Goal: Task Accomplishment & Management: Complete application form

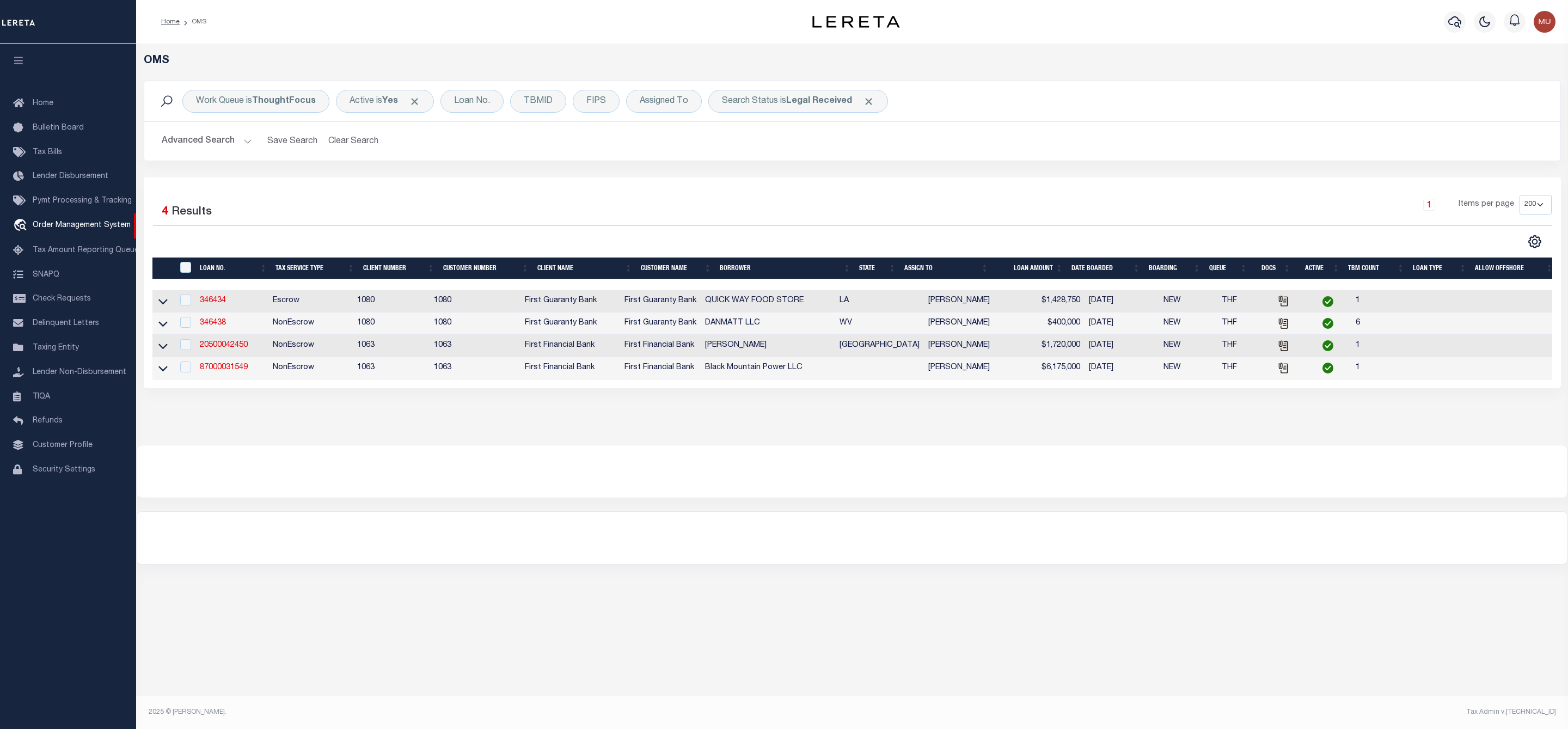
select select "200"
click at [810, 95] on div "Search Status is Legal Received" at bounding box center [797, 101] width 180 height 23
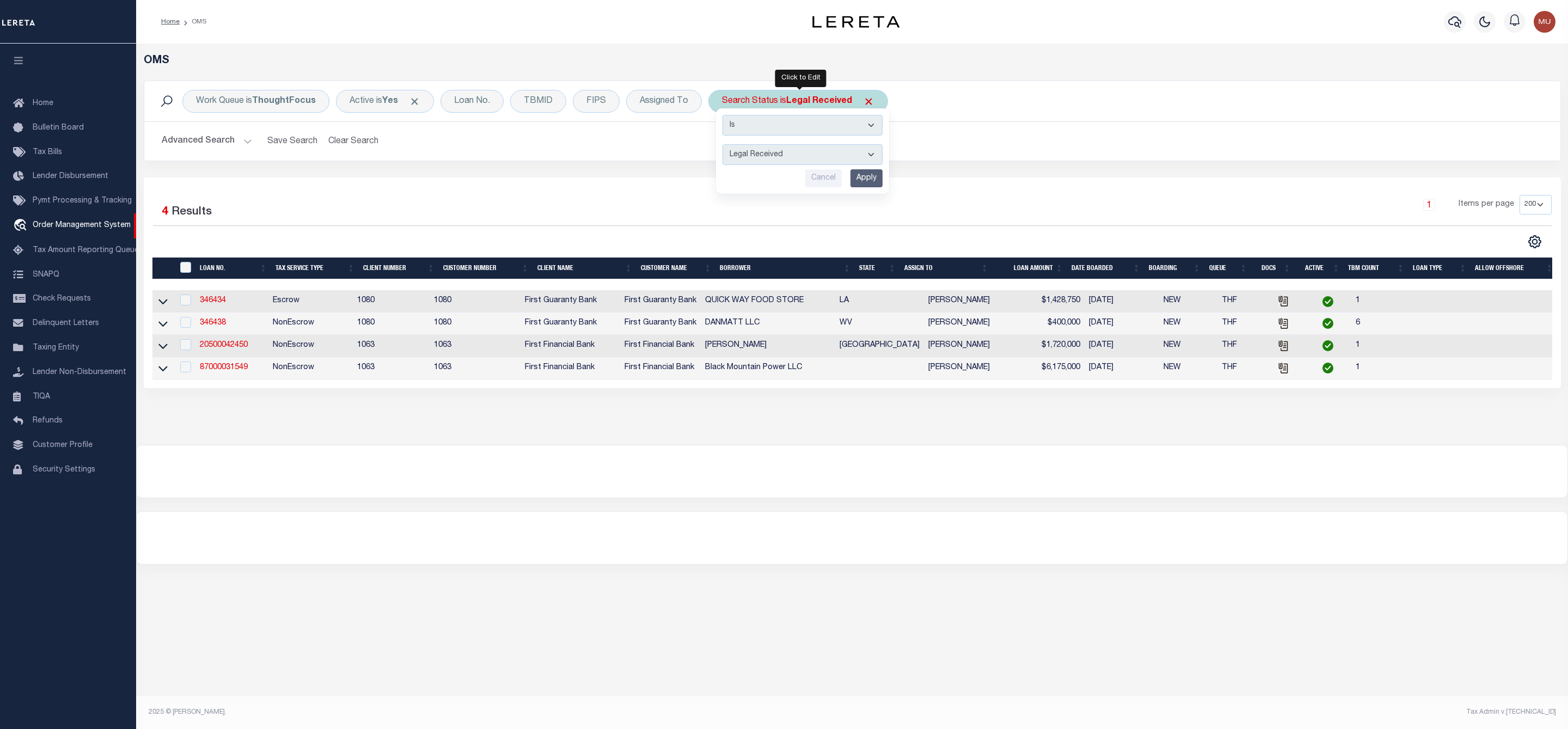
click at [790, 170] on div "Cancel Apply" at bounding box center [803, 178] width 160 height 18
click at [790, 162] on select "Automated Search Bad Parcel Complete Duplicate Parcel High Dollar Reporting In …" at bounding box center [803, 155] width 160 height 21
select select "IP"
click at [724, 145] on select "Automated Search Bad Parcel Complete Duplicate Parcel High Dollar Reporting In …" at bounding box center [803, 155] width 160 height 21
click at [868, 188] on input "Apply" at bounding box center [866, 178] width 32 height 18
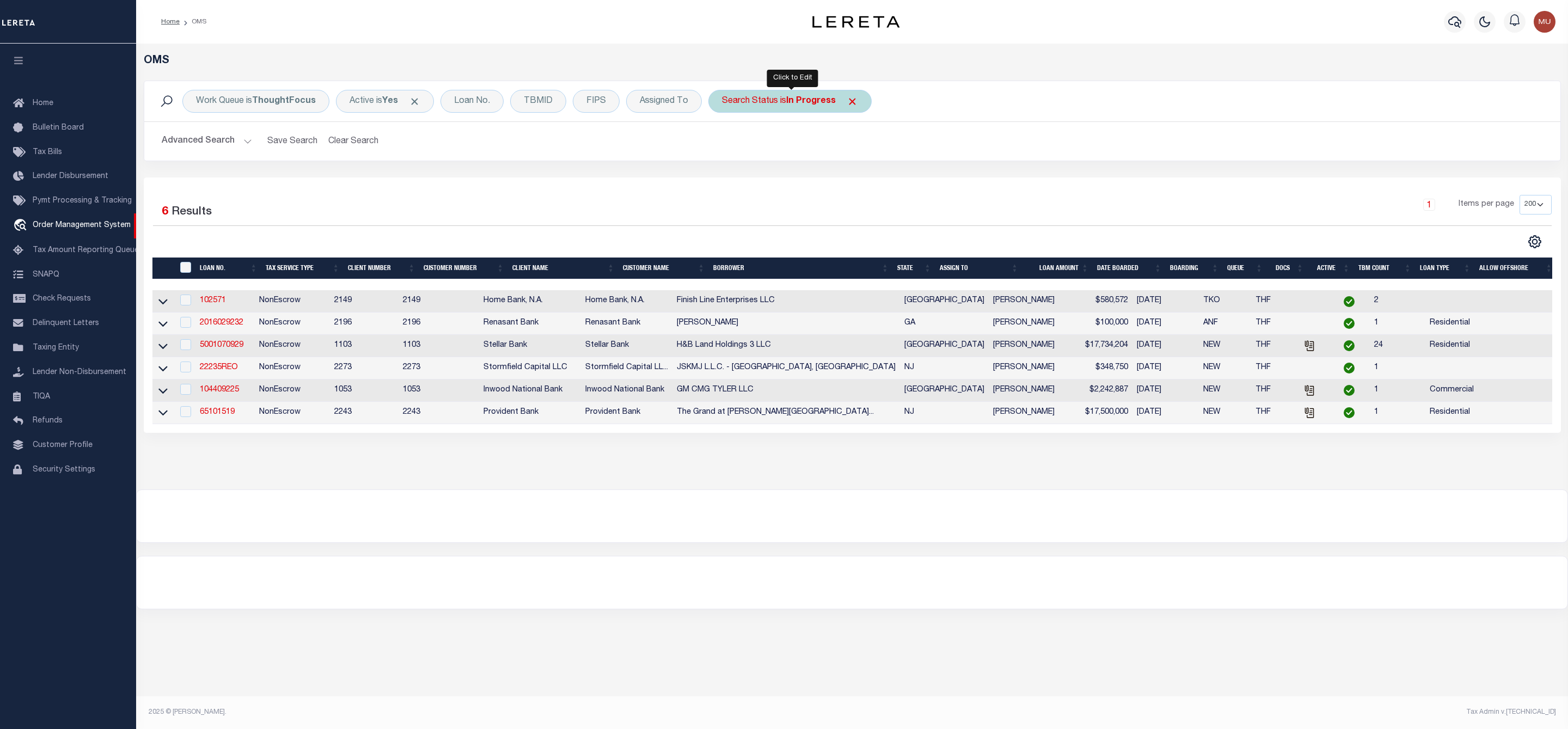
click at [797, 106] on b "In Progress" at bounding box center [810, 102] width 50 height 9
click at [779, 159] on select "Automated Search Bad Parcel Complete Duplicate Parcel High Dollar Reporting In …" at bounding box center [803, 155] width 160 height 21
select select "RD"
click at [724, 145] on select "Automated Search Bad Parcel Complete Duplicate Parcel High Dollar Reporting In …" at bounding box center [803, 155] width 160 height 21
click at [860, 180] on input "Apply" at bounding box center [866, 178] width 32 height 18
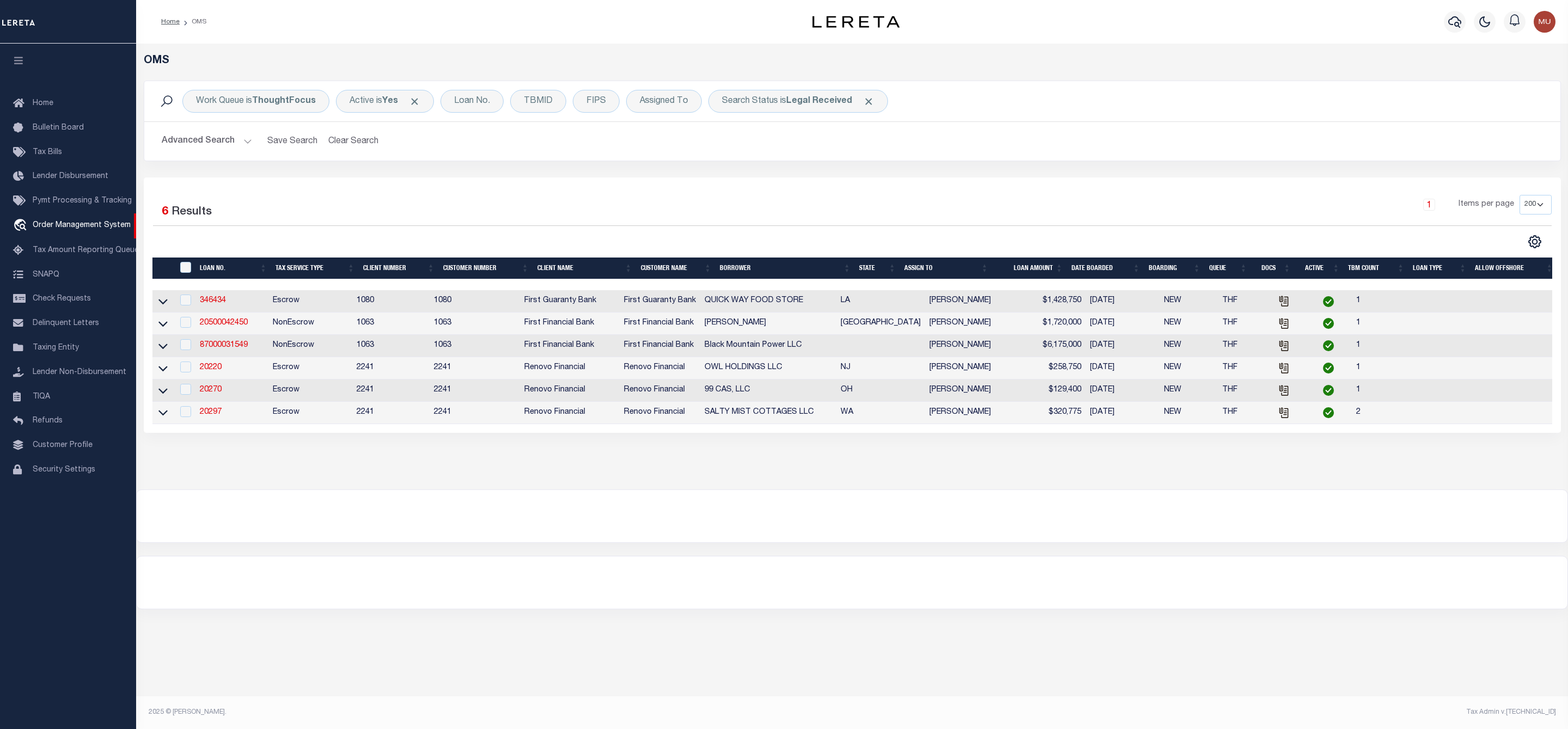
click at [987, 269] on th "ASSIGN TO" at bounding box center [946, 268] width 93 height 23
click at [777, 105] on div "Search Status is Legal Received" at bounding box center [797, 101] width 180 height 23
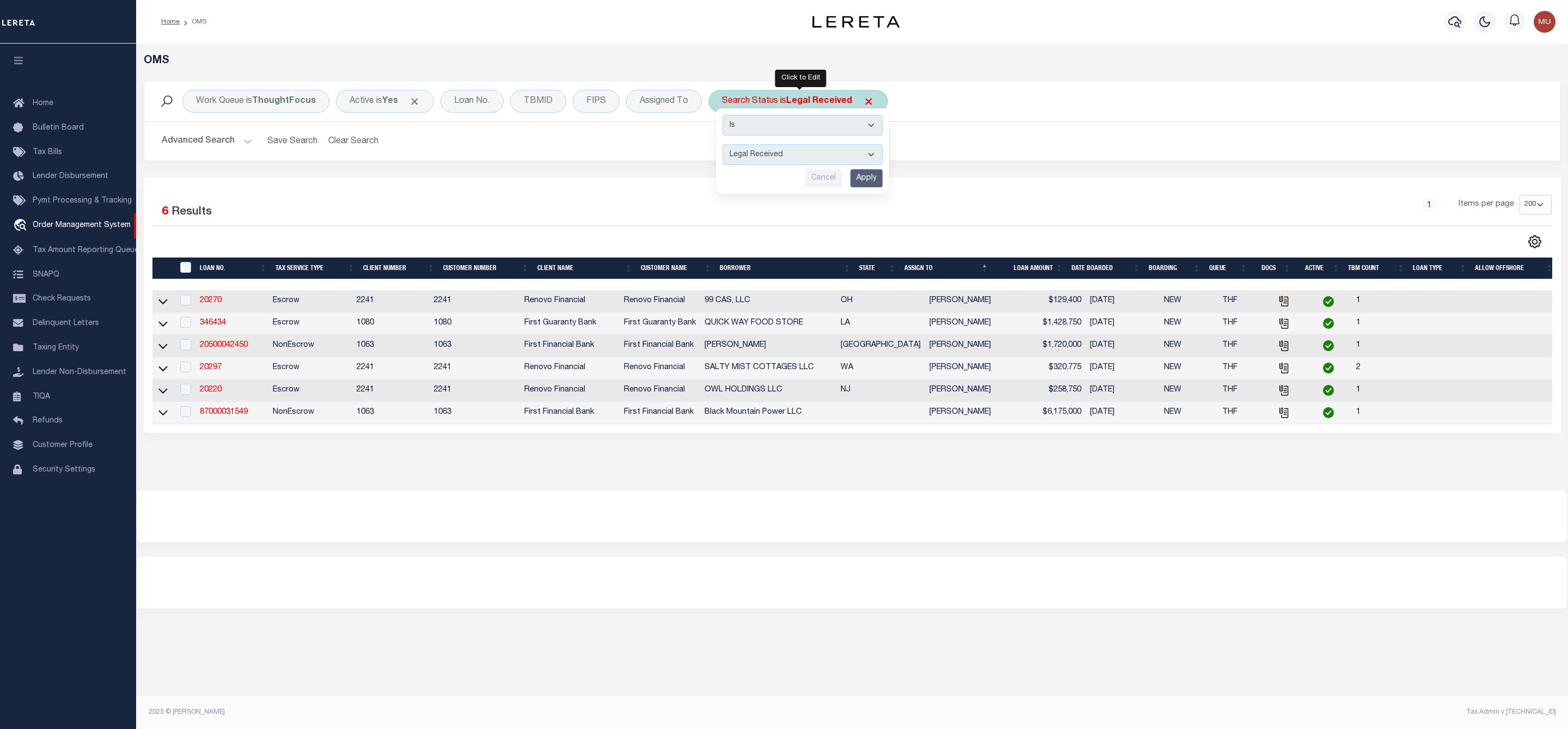
click at [771, 156] on select "Automated Search Bad Parcel Complete Duplicate Parcel High Dollar Reporting In …" at bounding box center [803, 155] width 160 height 21
select select "IP"
click at [724, 145] on select "Automated Search Bad Parcel Complete Duplicate Parcel High Dollar Reporting In …" at bounding box center [803, 155] width 160 height 21
click at [864, 178] on input "Apply" at bounding box center [866, 178] width 32 height 18
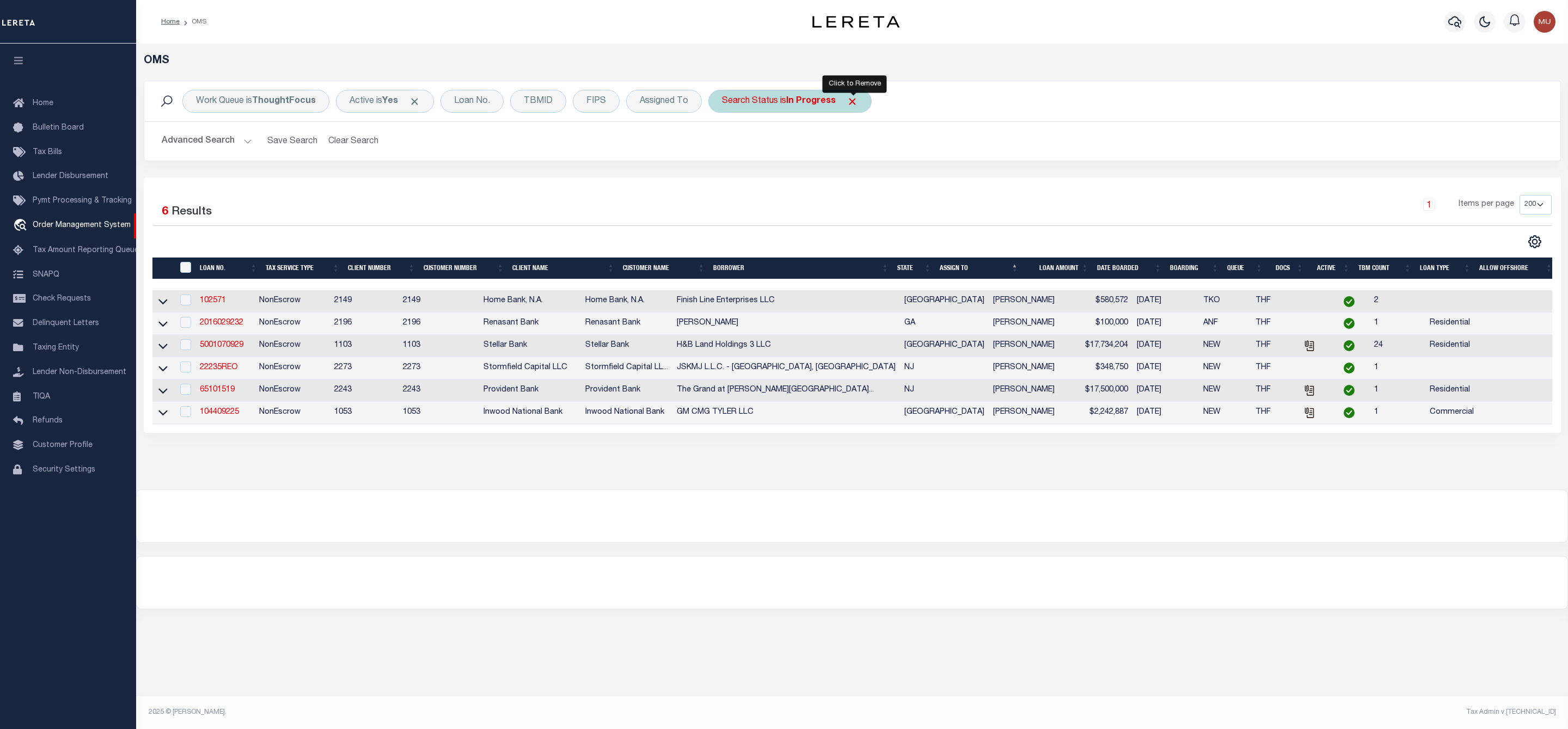
click at [853, 102] on span "Click to Remove" at bounding box center [852, 101] width 11 height 11
click at [545, 104] on div "TBMID" at bounding box center [538, 101] width 56 height 23
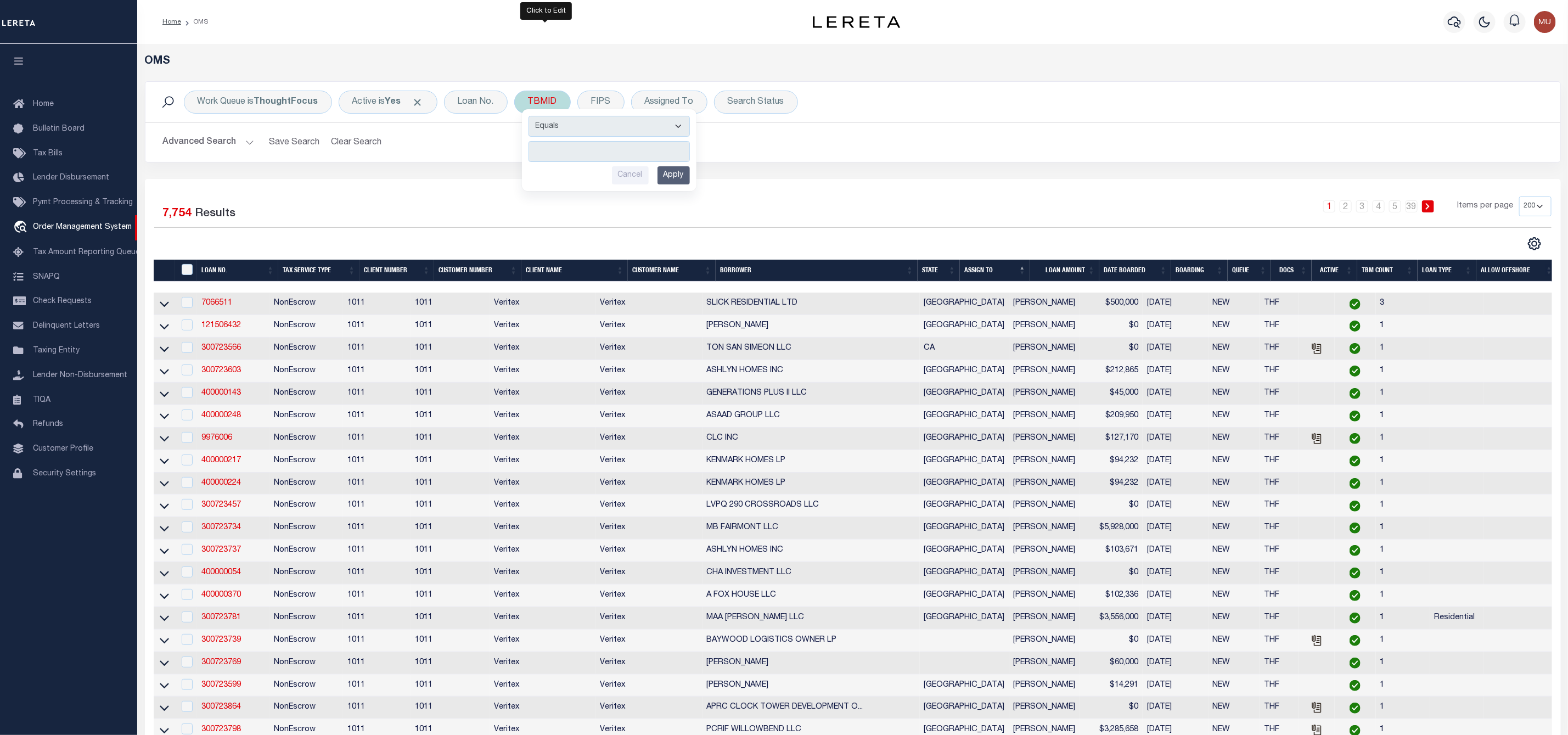
click at [553, 155] on input "number" at bounding box center [609, 152] width 161 height 21
type input "3505605"
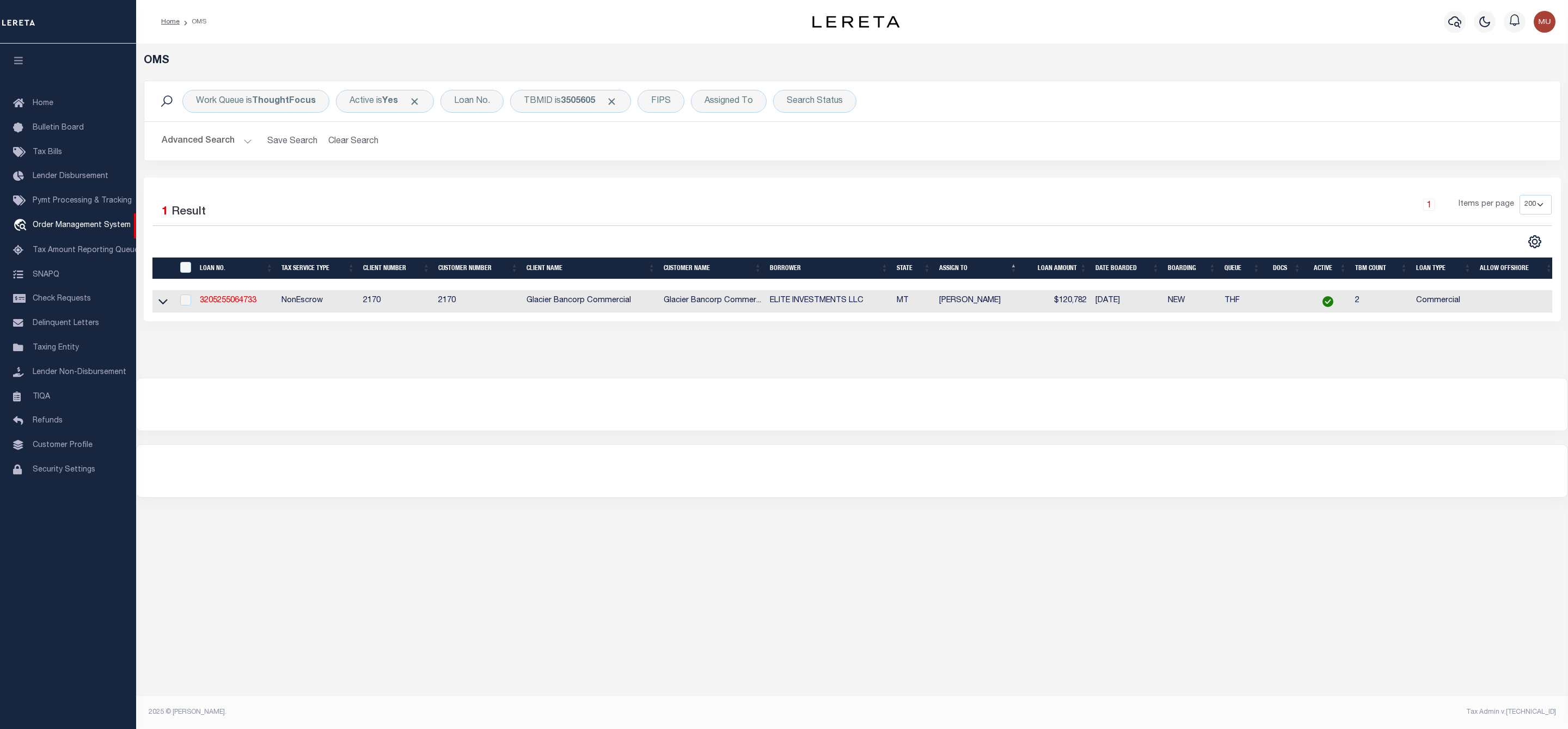
click at [167, 304] on link at bounding box center [163, 301] width 12 height 8
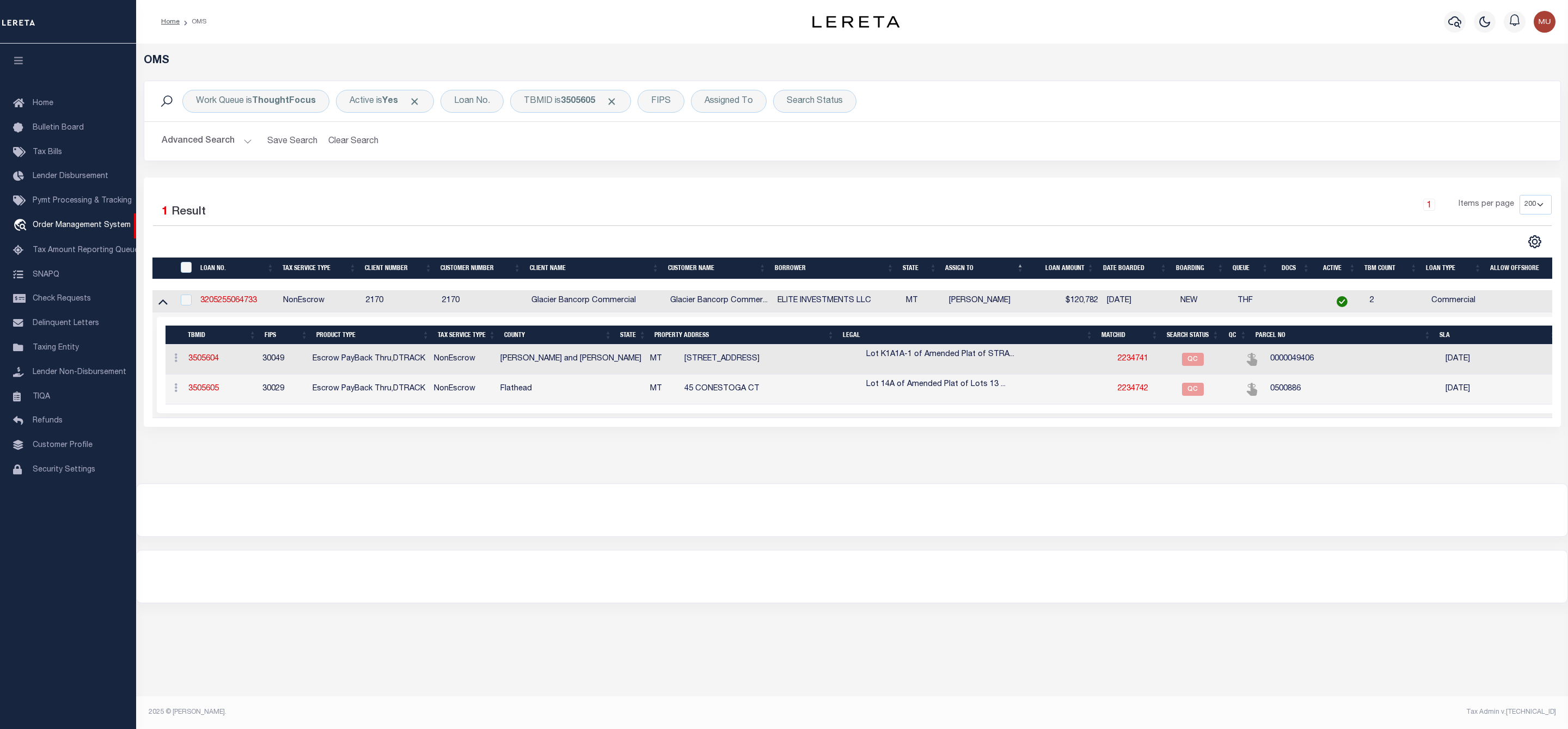
click at [1276, 389] on td "0500886" at bounding box center [1353, 389] width 175 height 30
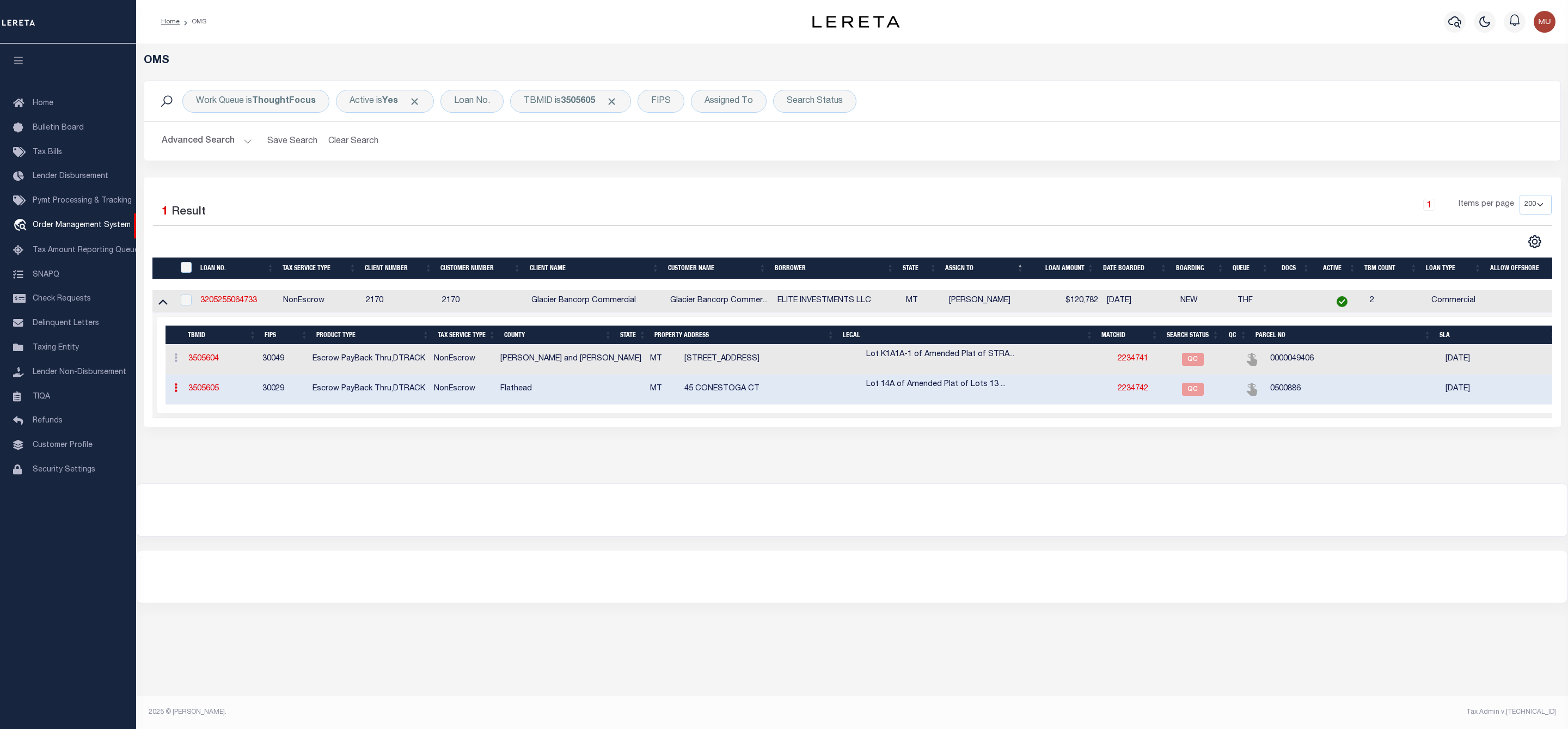
click at [1276, 389] on td "0500886" at bounding box center [1353, 389] width 175 height 30
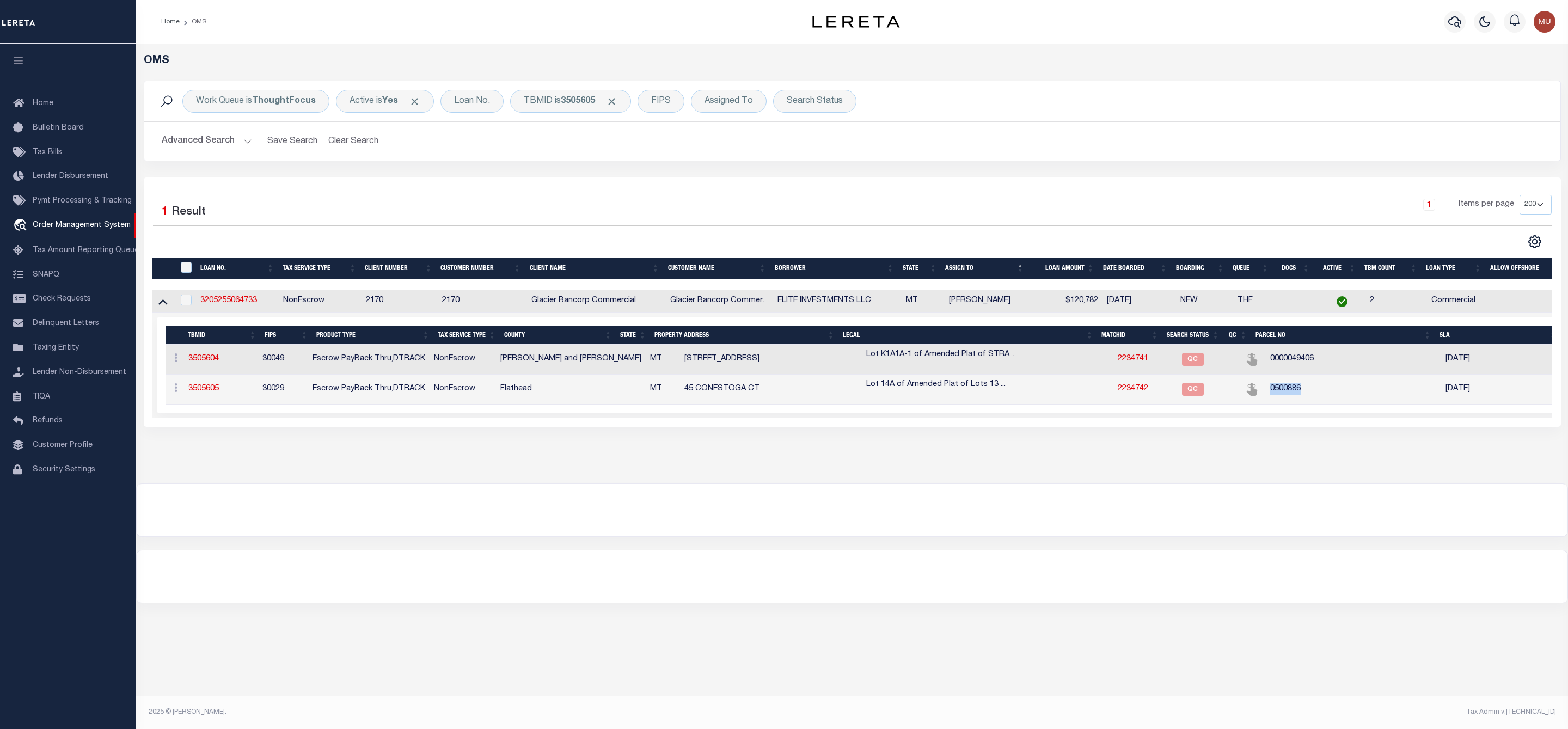
copy td "0500886"
click at [618, 105] on span "Click to Remove" at bounding box center [612, 101] width 11 height 11
click at [529, 105] on div "TBMID" at bounding box center [538, 101] width 56 height 23
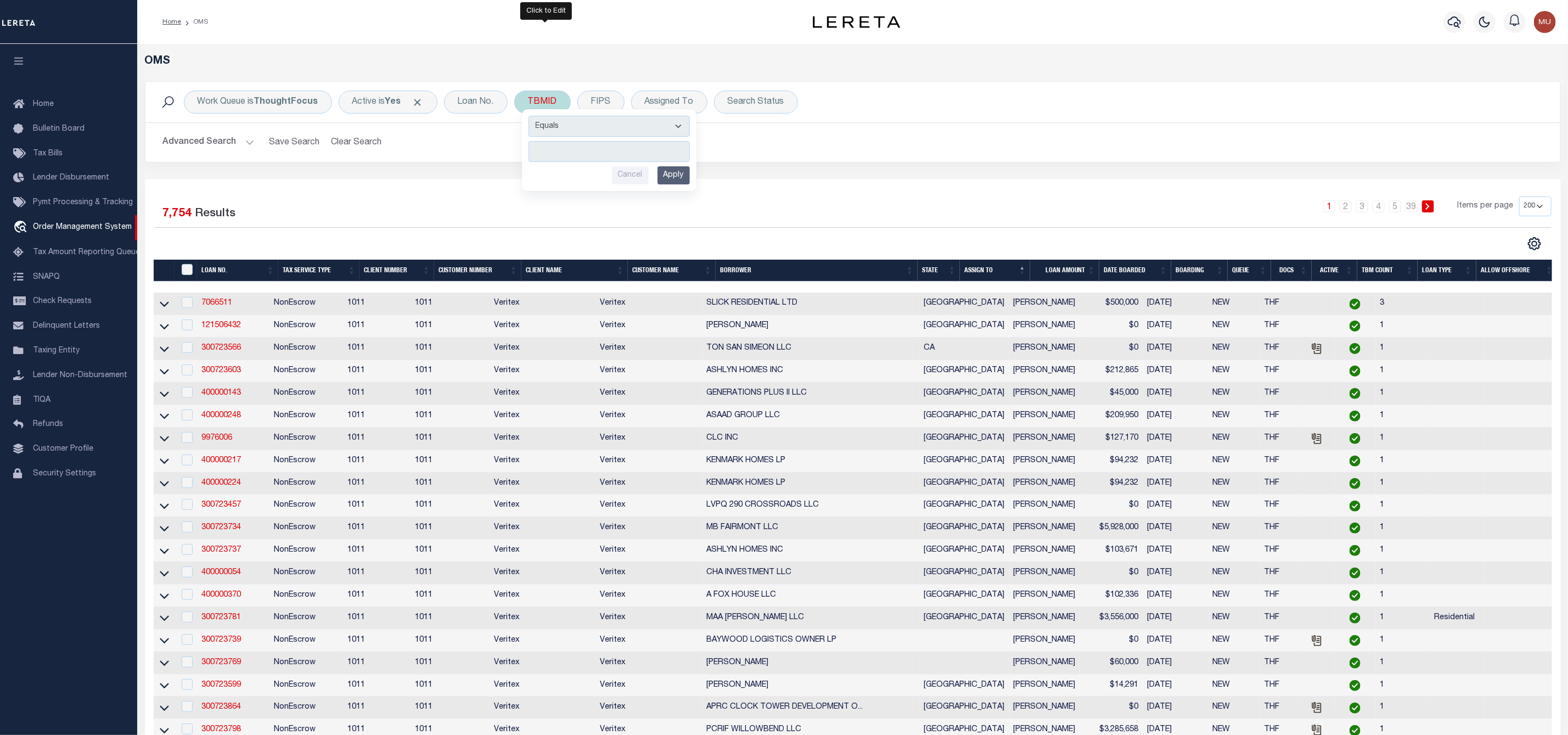
click at [564, 146] on input "number" at bounding box center [609, 152] width 161 height 21
type input "3500283"
click at [664, 173] on input "Apply" at bounding box center [673, 175] width 32 height 18
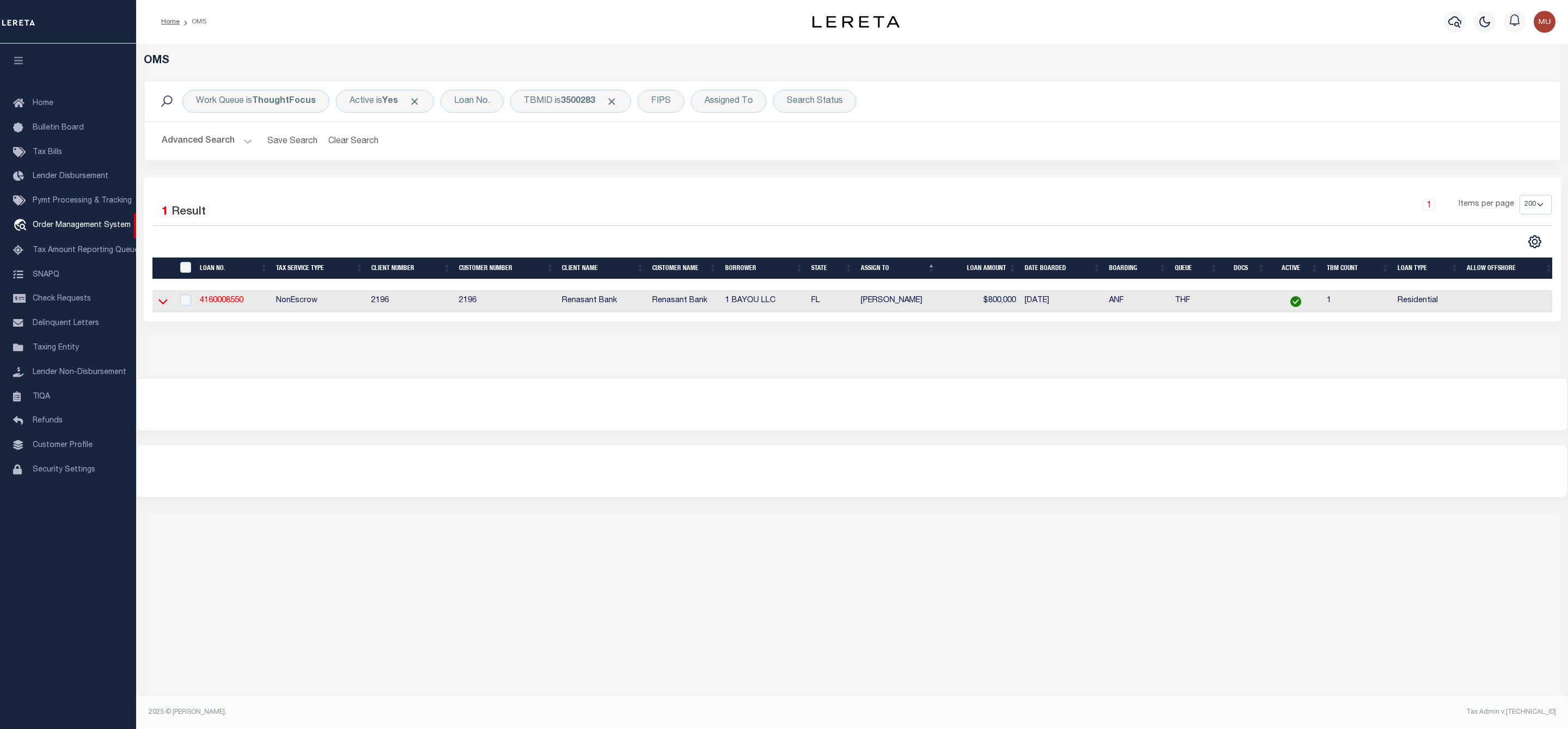
click at [162, 305] on icon at bounding box center [162, 302] width 10 height 5
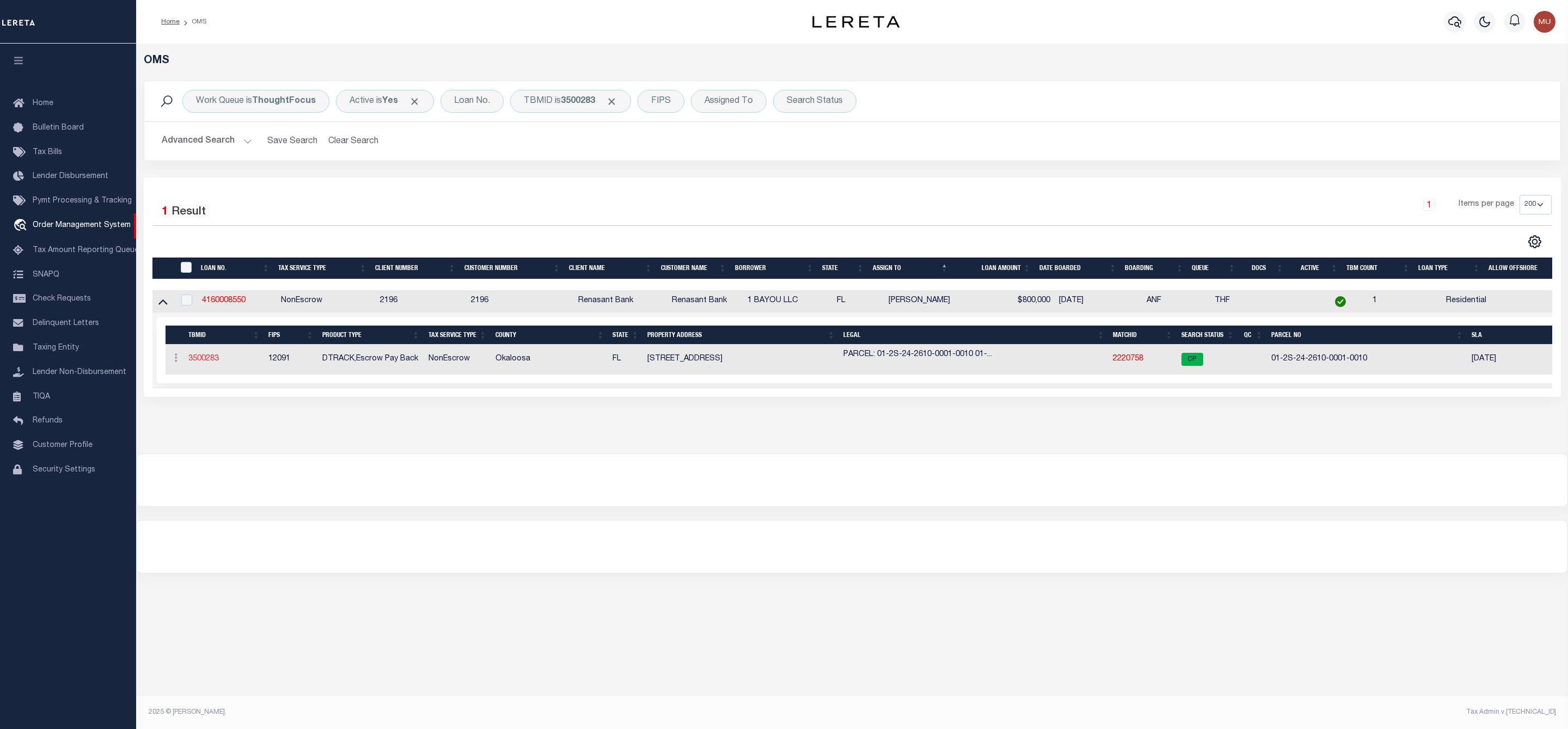
click at [200, 361] on link "3500283" at bounding box center [203, 359] width 30 height 8
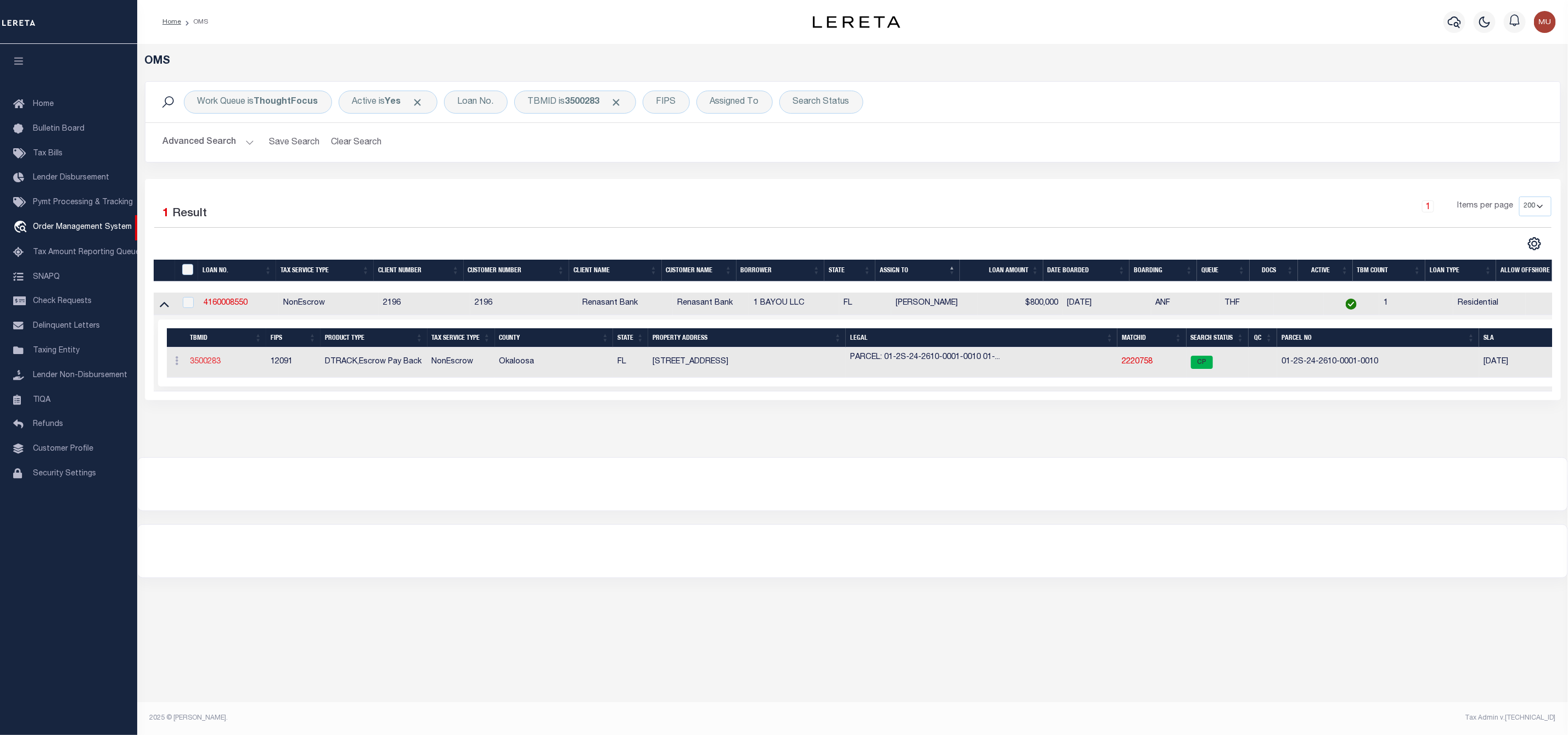
type input "4160008550"
type input "1 BAYOU LLC"
select select
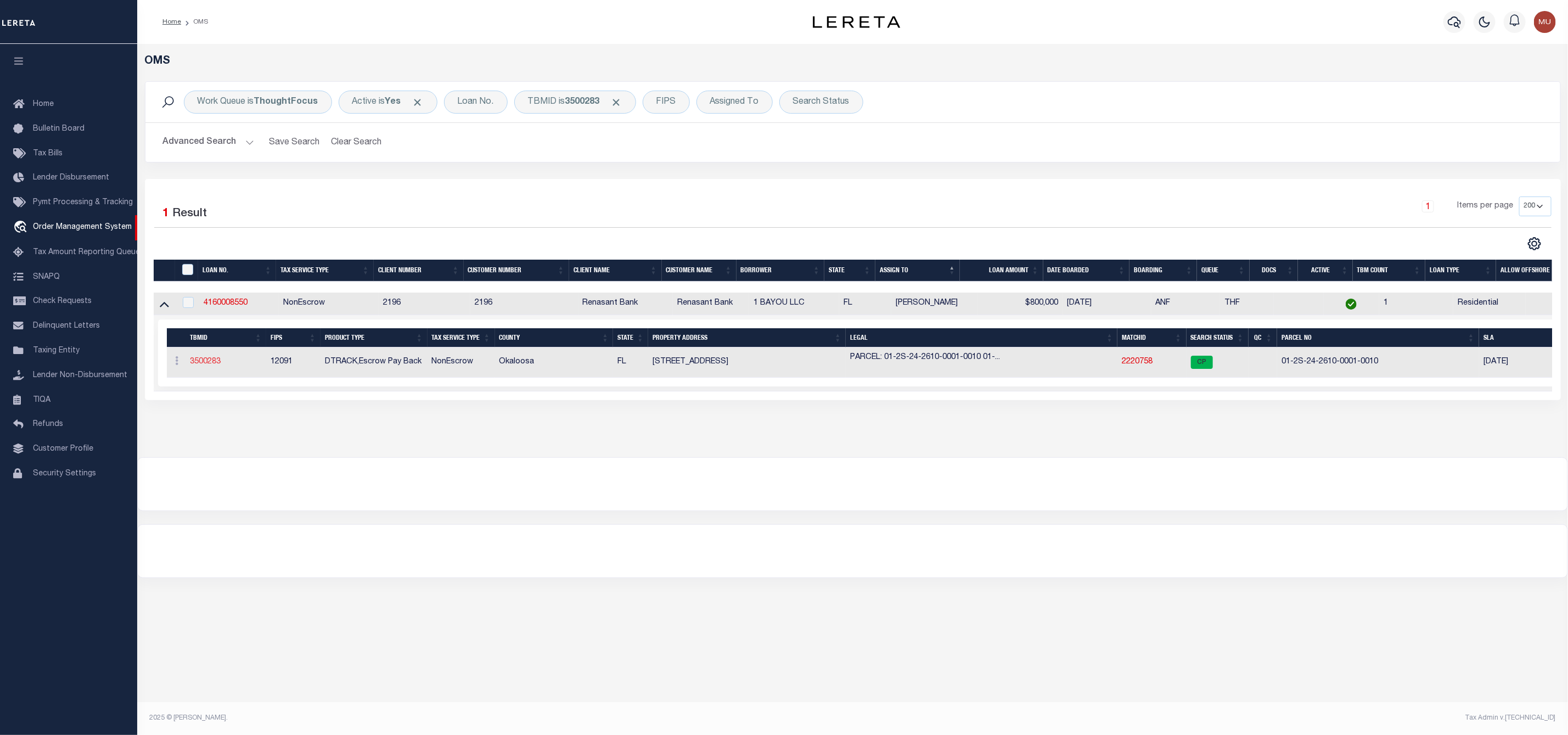
select select "10"
select select
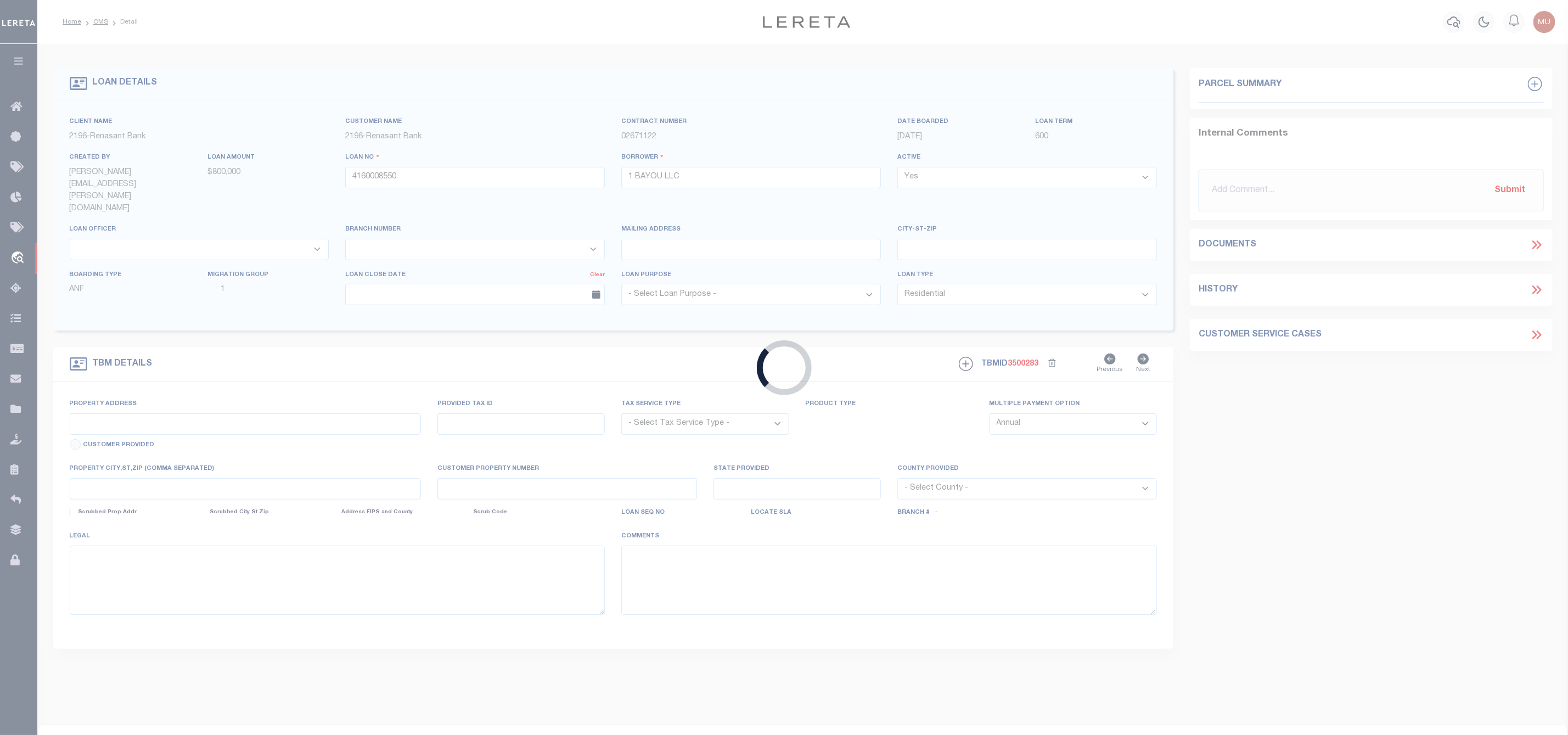
select select "4983"
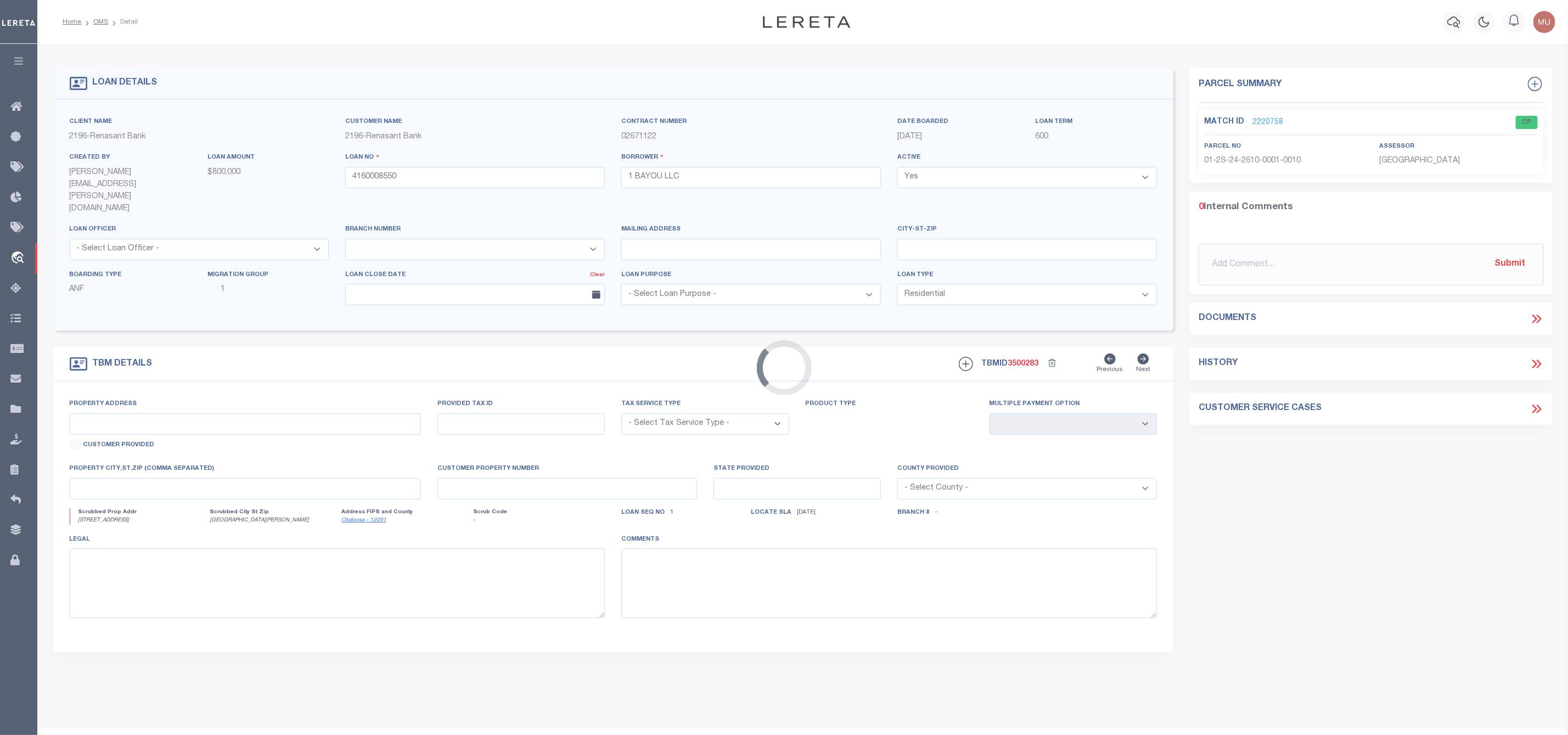
type input "[STREET_ADDRESS]"
radio input "true"
select select "NonEscrow"
select select
type input "[GEOGRAPHIC_DATA][PERSON_NAME]"
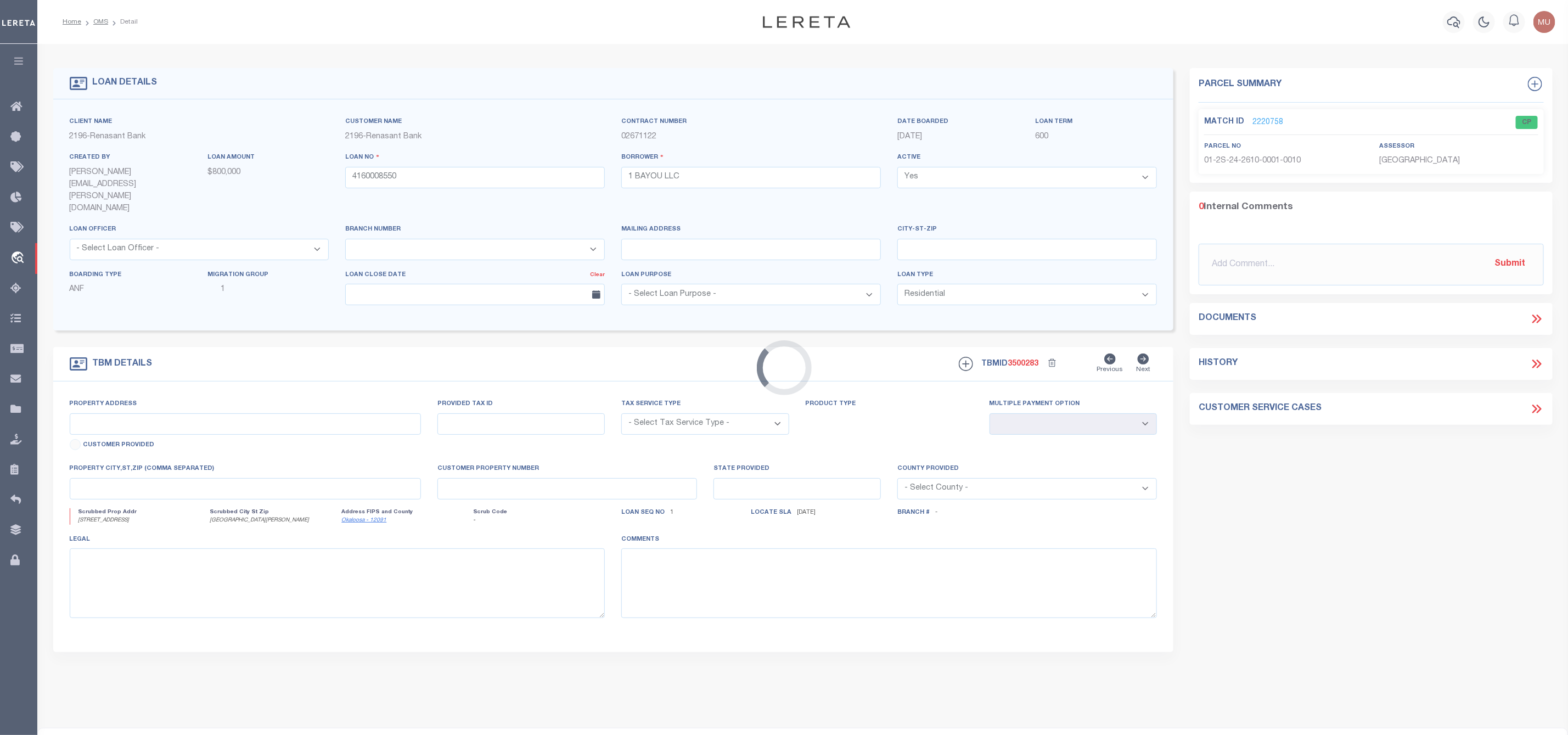
type input "4160008550"
type input "FL"
type textarea "PARCEL: 01-2S-24-2610-0001-0010 01-2S-24-2610-0001-00101"
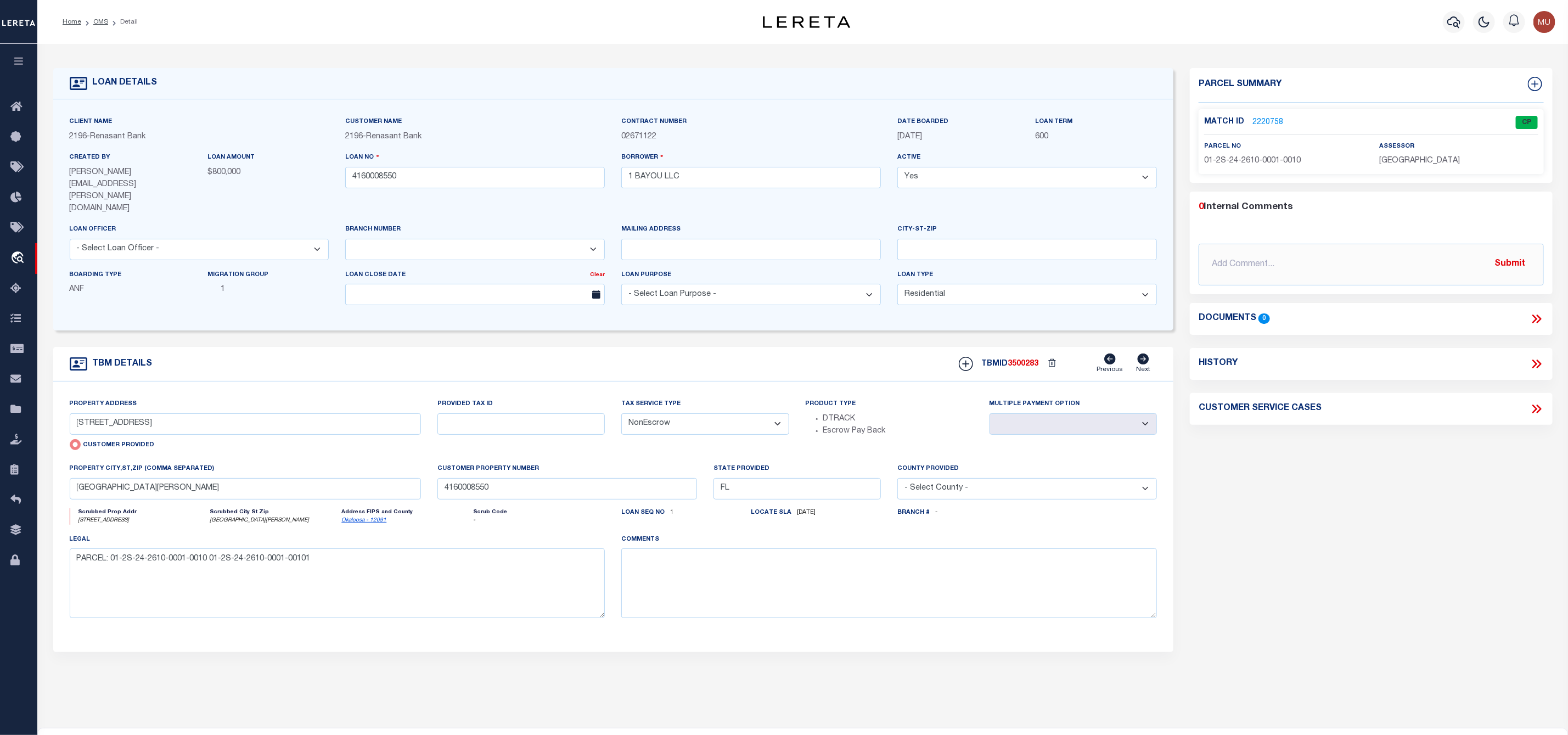
click at [1276, 122] on link "2220758" at bounding box center [1267, 123] width 31 height 11
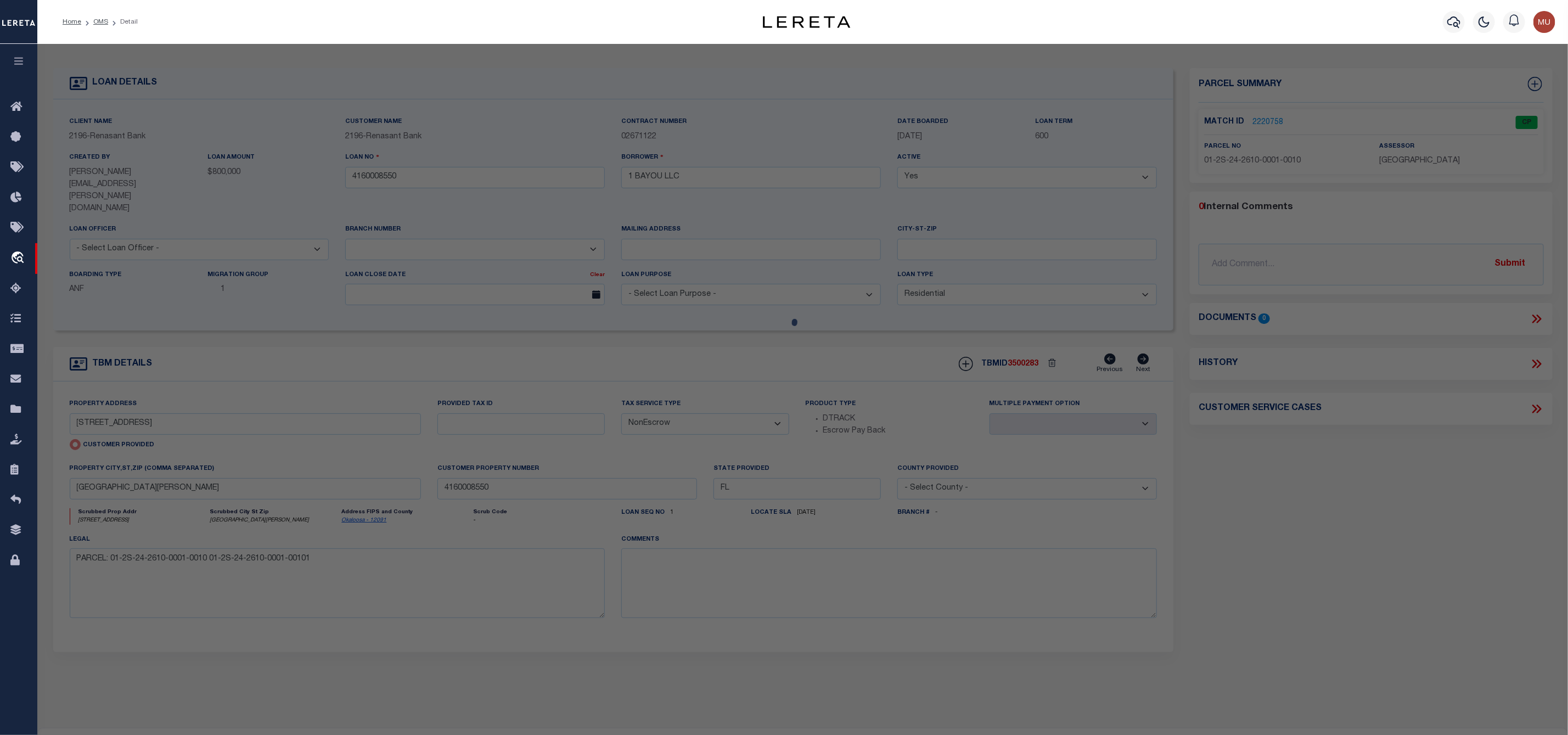
checkbox input "false"
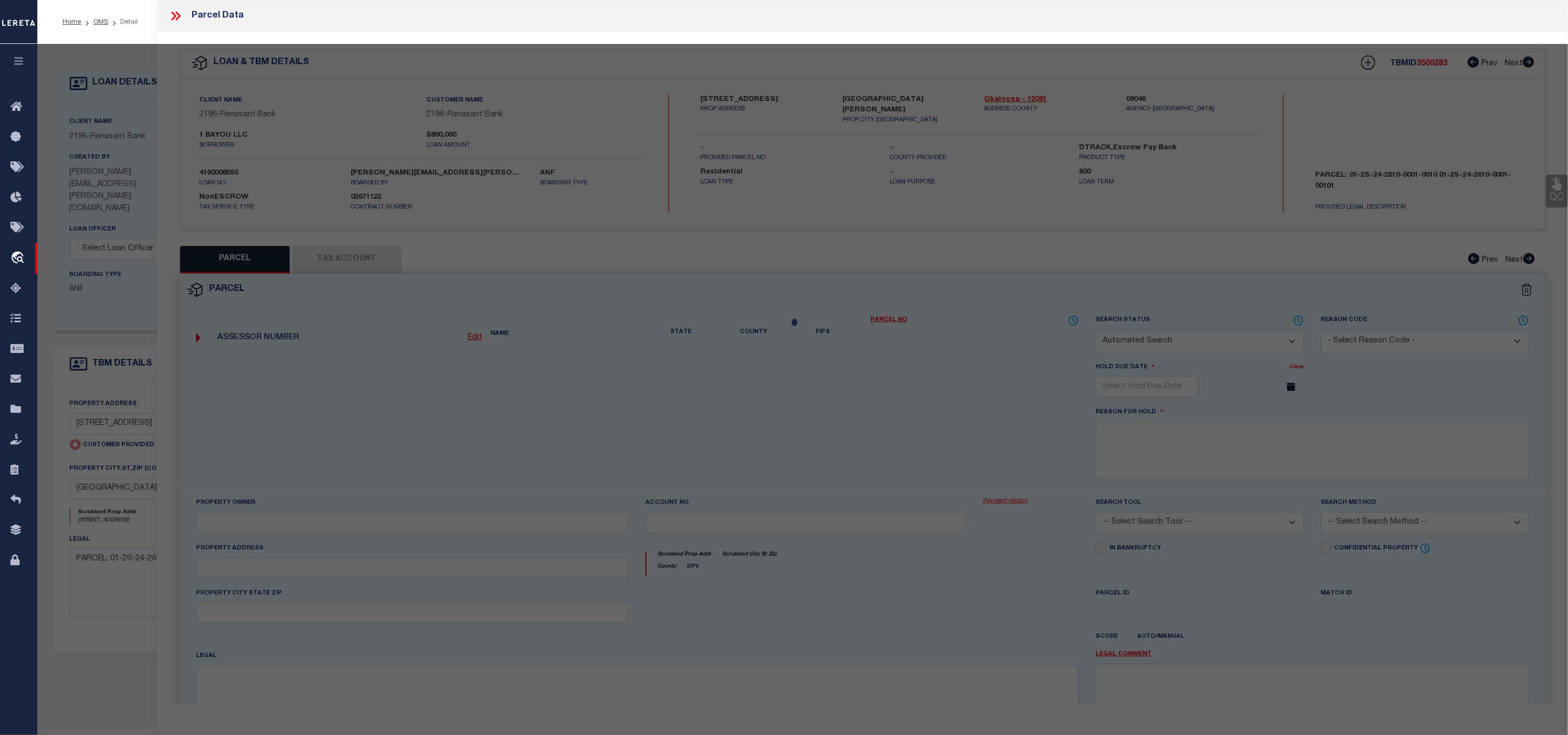
select select "CP"
type input "1 BAYOU LLC"
select select "AGW"
select select "ADD"
type input "[STREET_ADDRESS]"
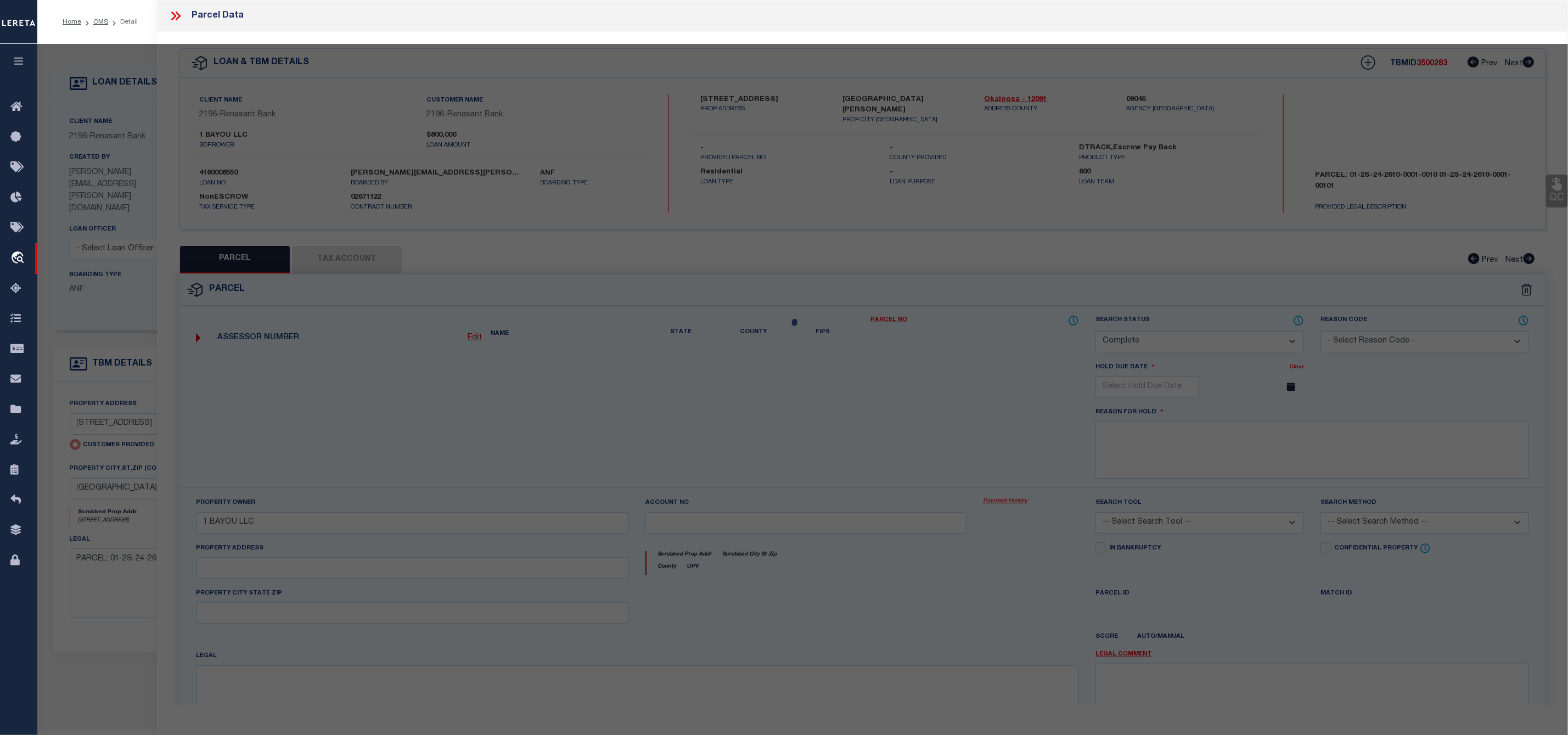
type input "[GEOGRAPHIC_DATA][PERSON_NAME]"
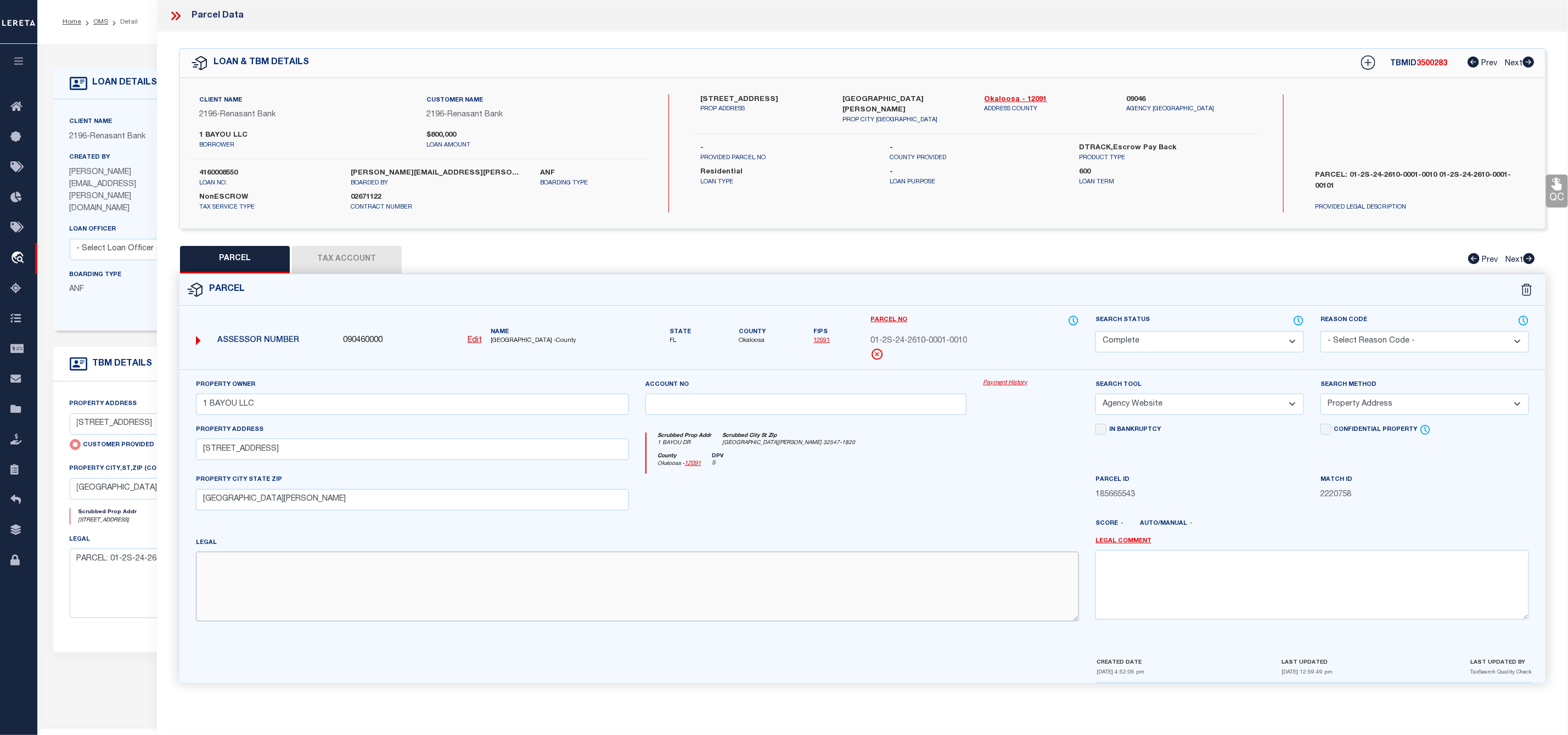
click at [446, 579] on textarea at bounding box center [637, 586] width 883 height 69
paste textarea "WARDS S/D THAT PORTION OR LOTS 1 & 2"
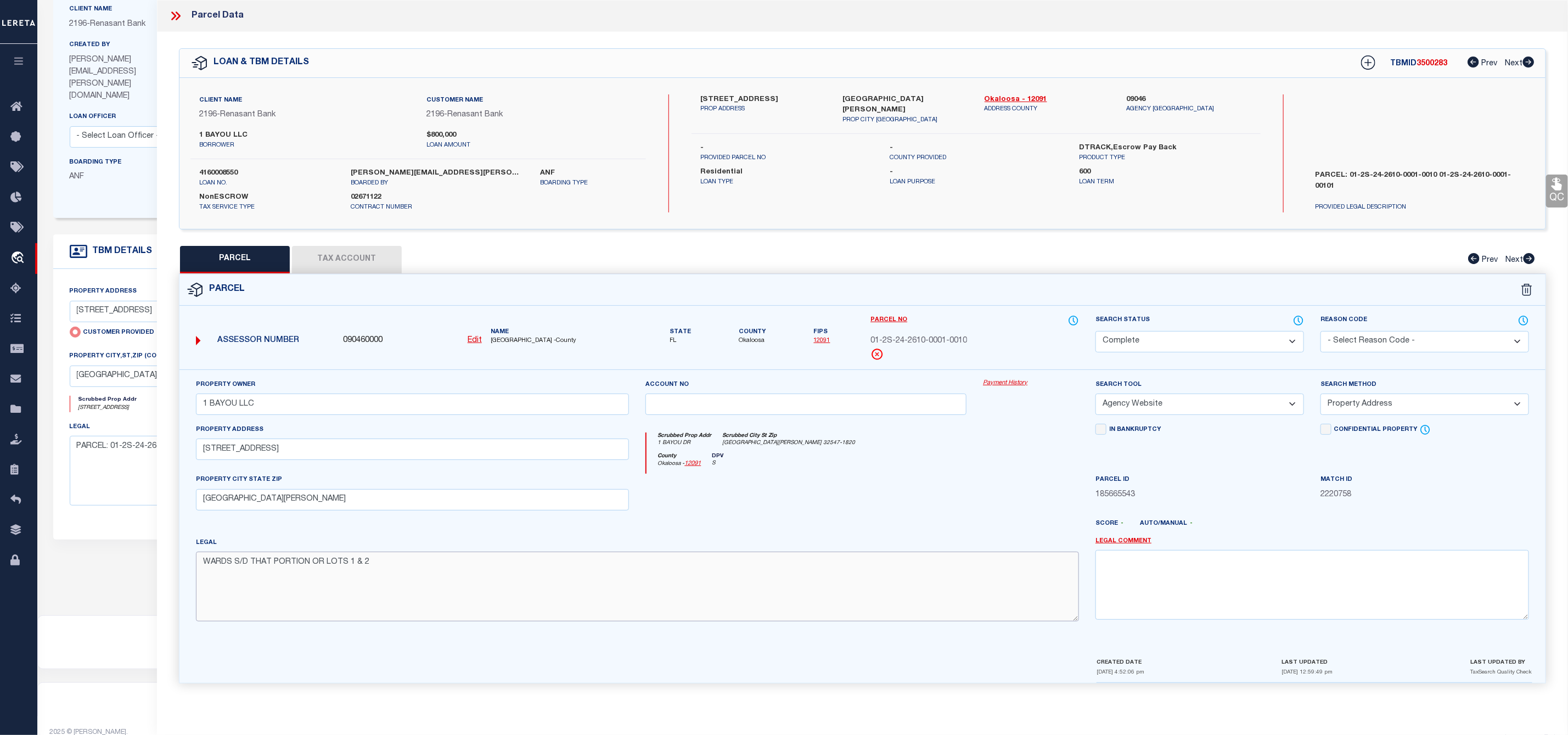
type textarea "WARDS S/D THAT PORTION OR LOTS 1 & 2"
click at [1156, 404] on select "-- Select Search Tool -- 3rd Party Website Agency File Agency Website ATLS CNV-…" at bounding box center [1199, 404] width 208 height 21
click at [1095, 397] on select "-- Select Search Tool -- 3rd Party Website Agency File Agency Website ATLS CNV-…" at bounding box center [1199, 404] width 208 height 21
click at [1361, 698] on button "Save" at bounding box center [1371, 699] width 71 height 24
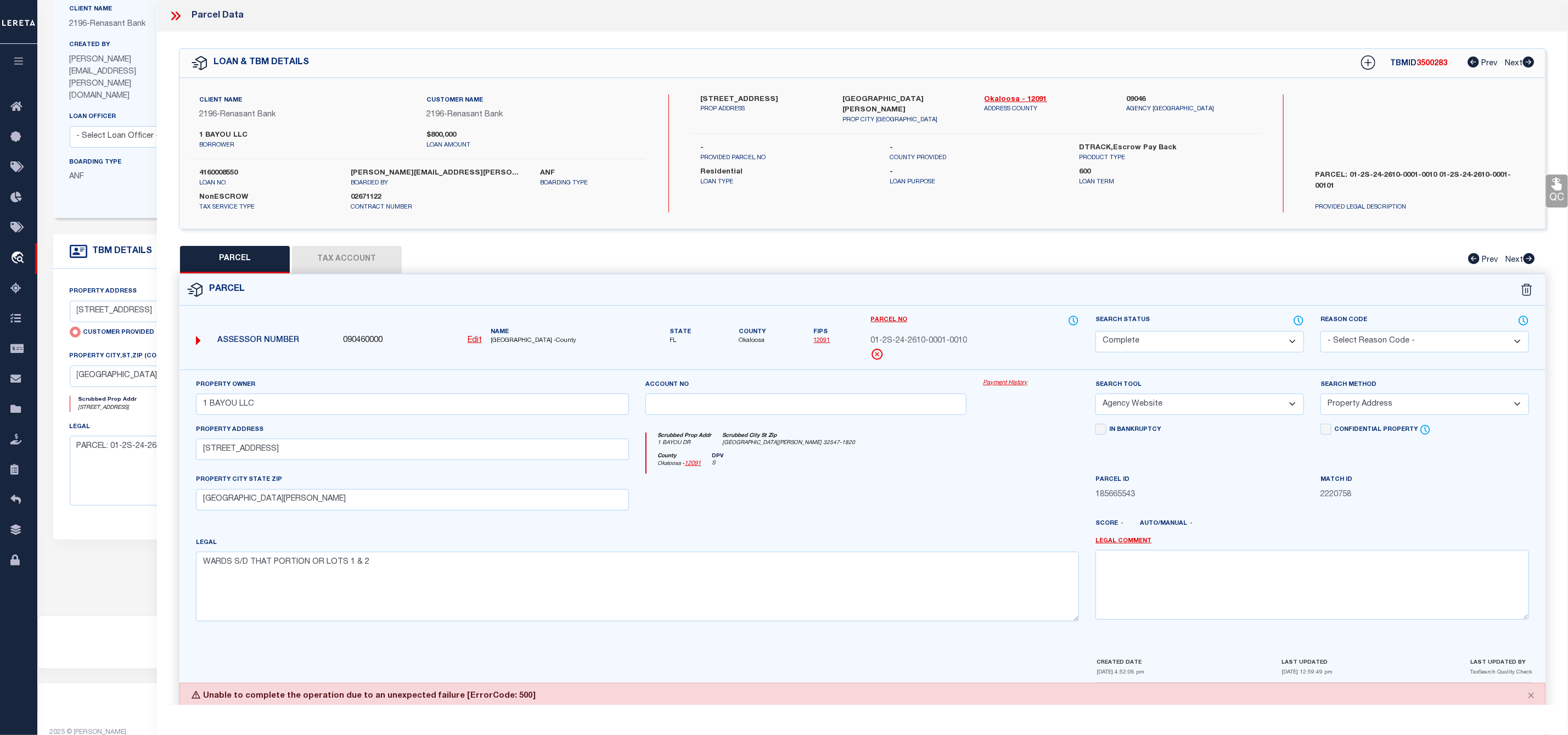
scroll to position [58, 0]
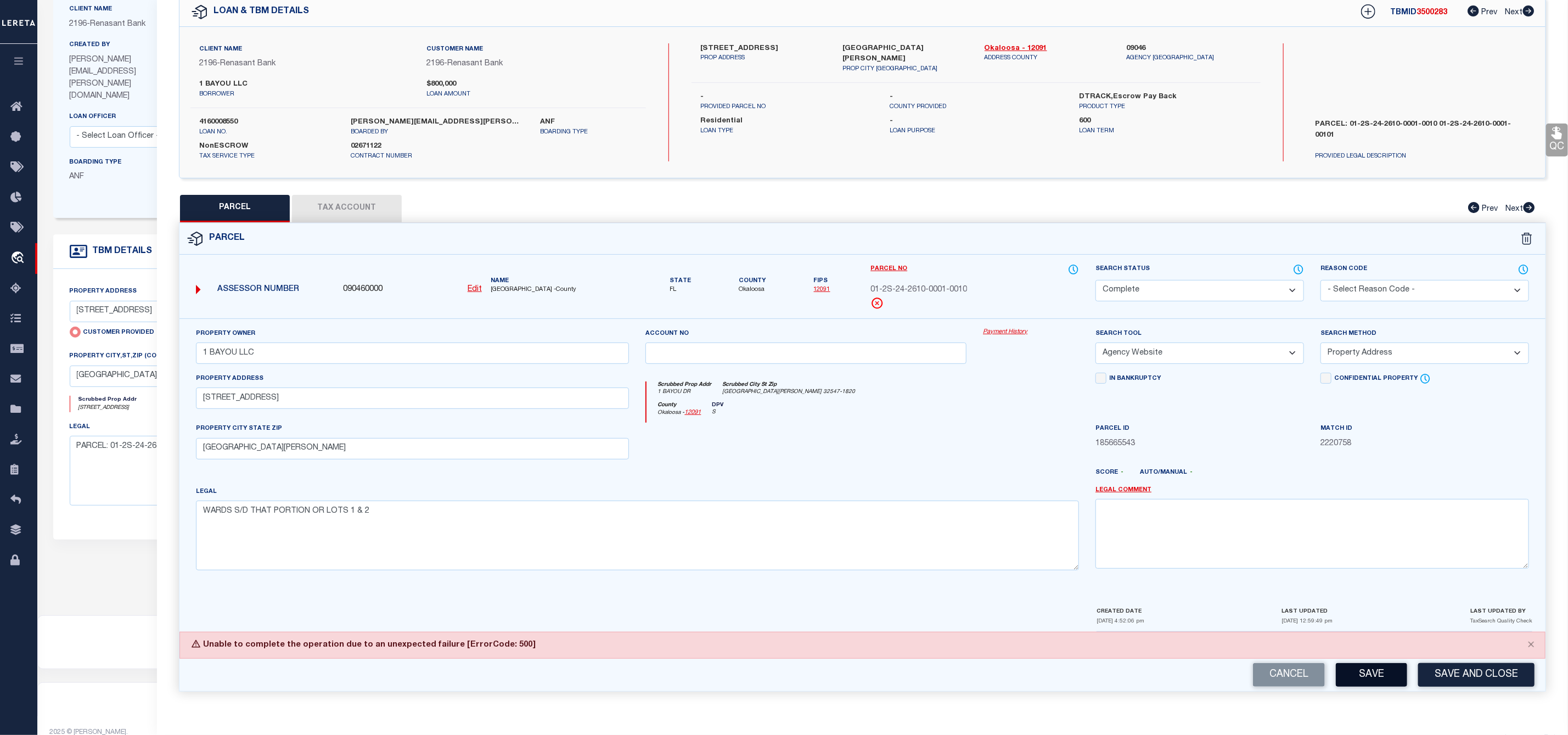
click at [1374, 681] on button "Save" at bounding box center [1371, 675] width 71 height 24
click at [1129, 285] on select "Automated Search Bad Parcel Complete Duplicate Parcel High Dollar Reporting In …" at bounding box center [1199, 291] width 208 height 21
click at [1095, 280] on select "Automated Search Bad Parcel Complete Duplicate Parcel High Dollar Reporting In …" at bounding box center [1199, 291] width 208 height 21
click at [1382, 675] on button "Save" at bounding box center [1371, 675] width 71 height 24
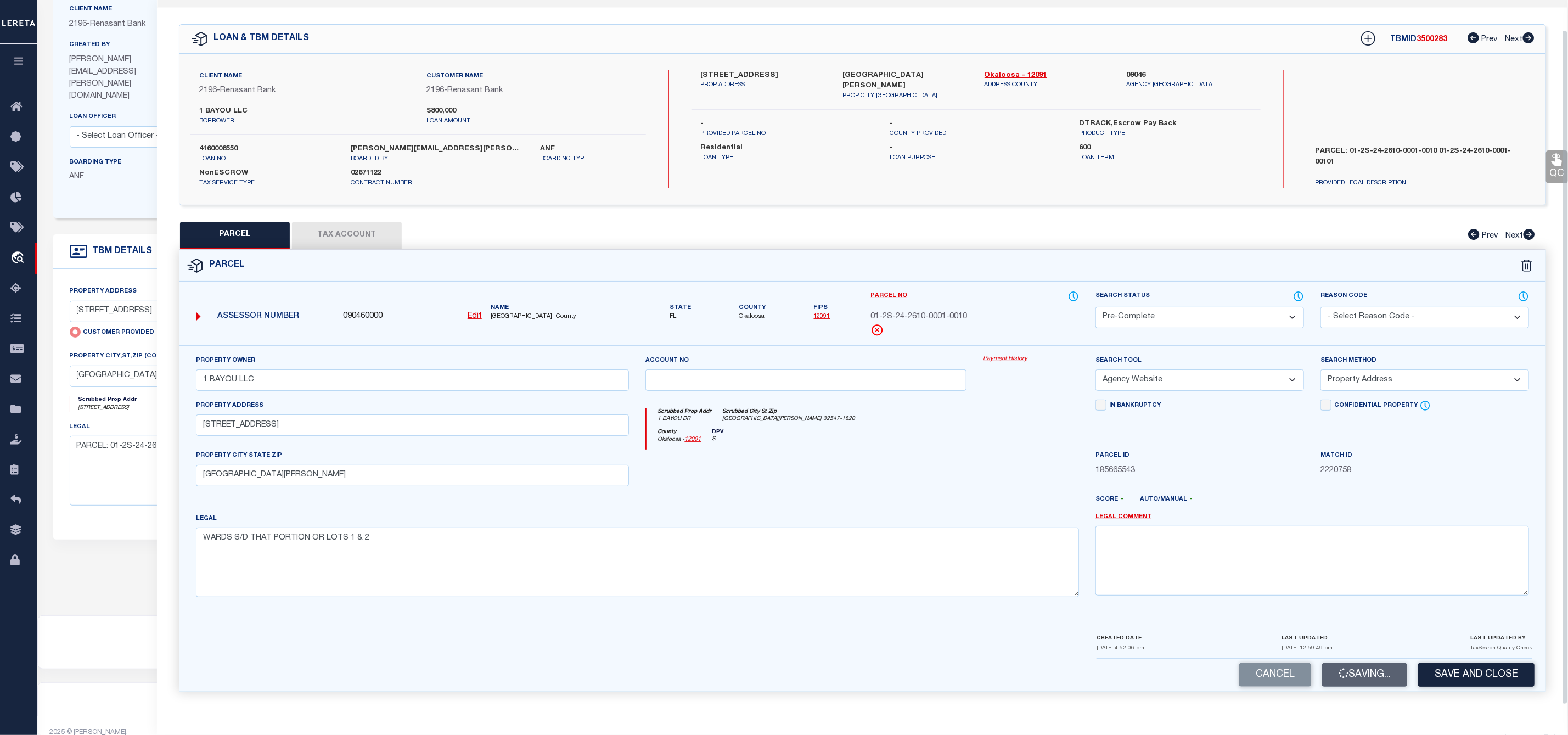
scroll to position [32, 0]
select select "AS"
select select
checkbox input "false"
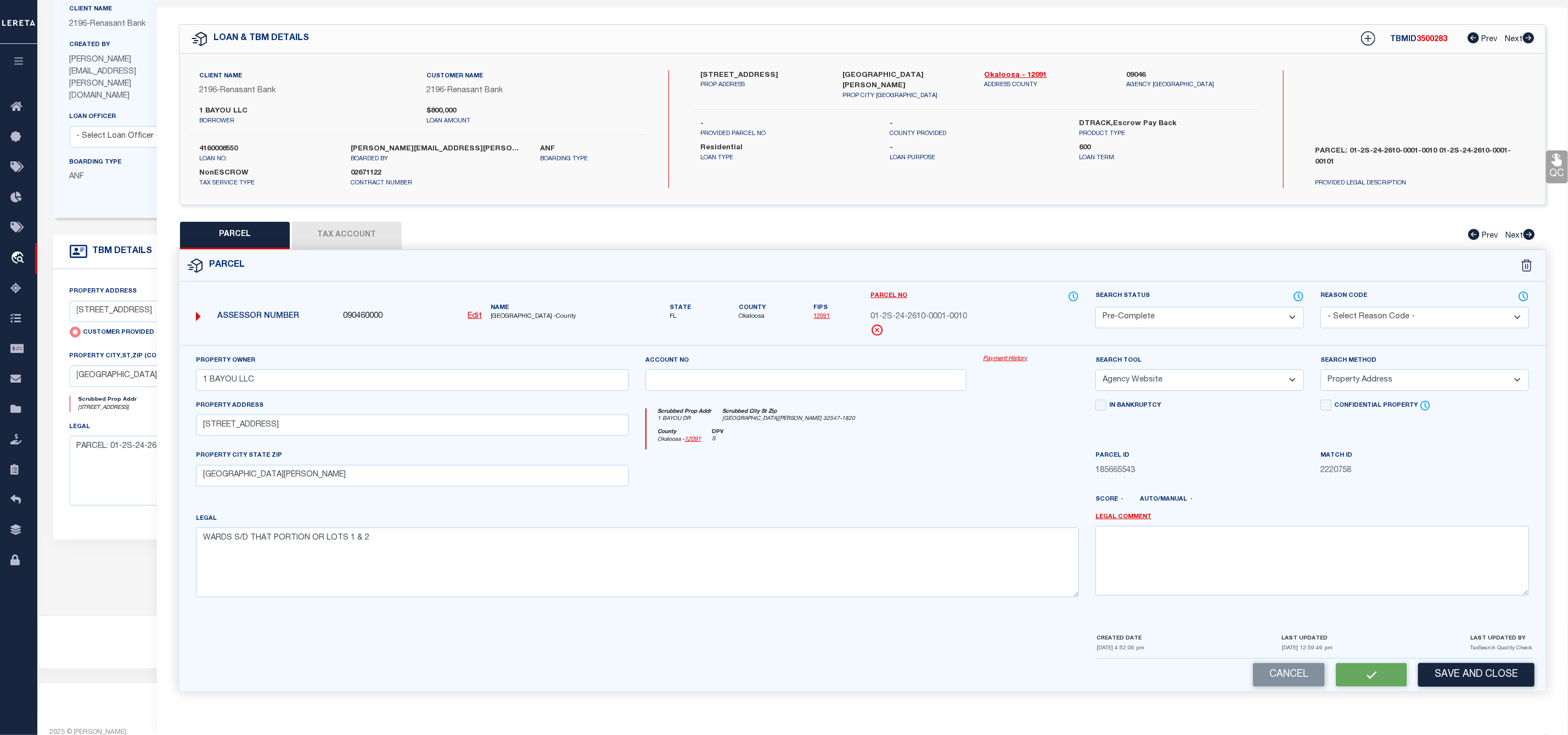
checkbox input "false"
select select "CP"
type input "1 BAYOU LLC"
select select "AGW"
select select "ADD"
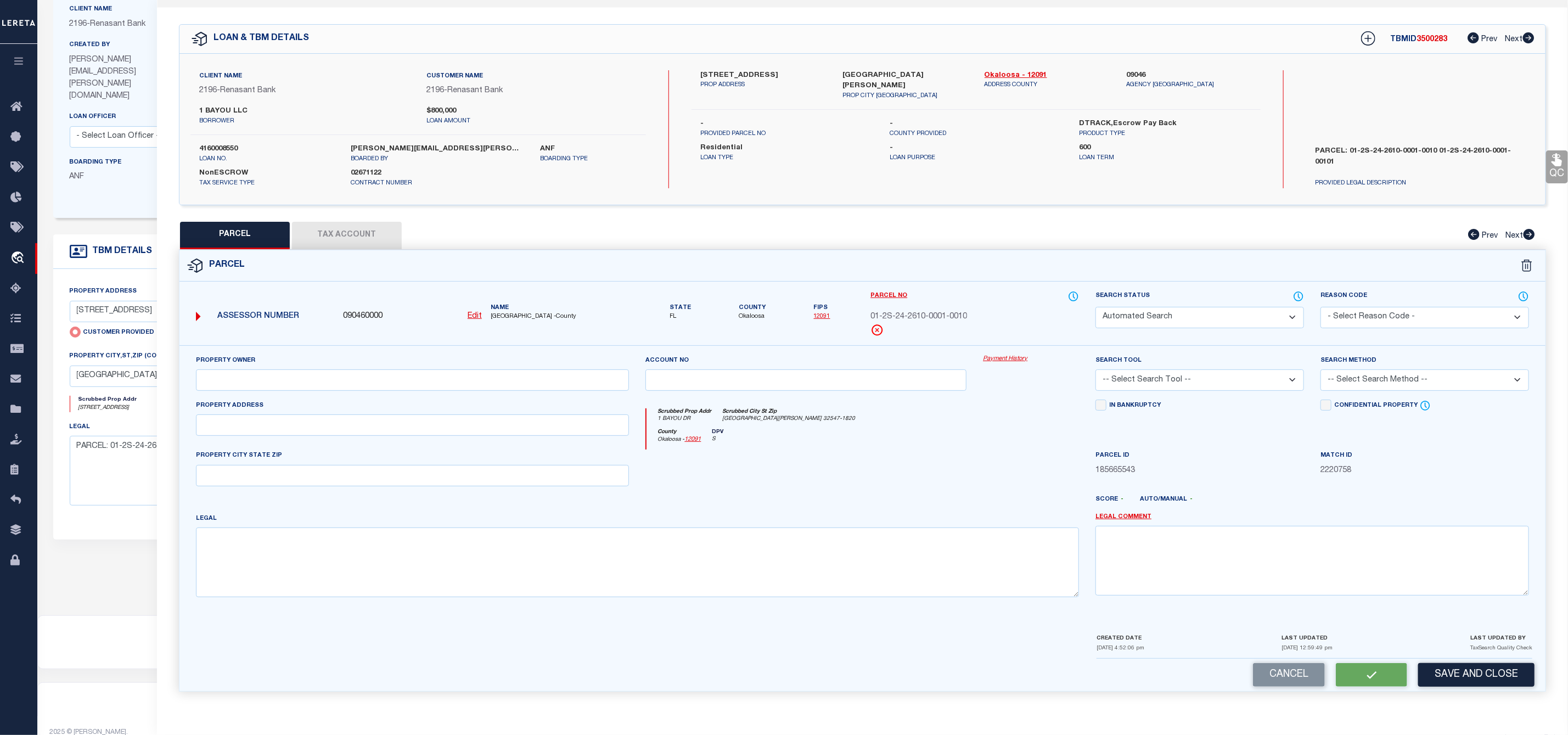
type input "[STREET_ADDRESS]"
type input "[GEOGRAPHIC_DATA][PERSON_NAME]"
type textarea "WARDS S/D THAT PORTION OR LOTS 1 & 2"
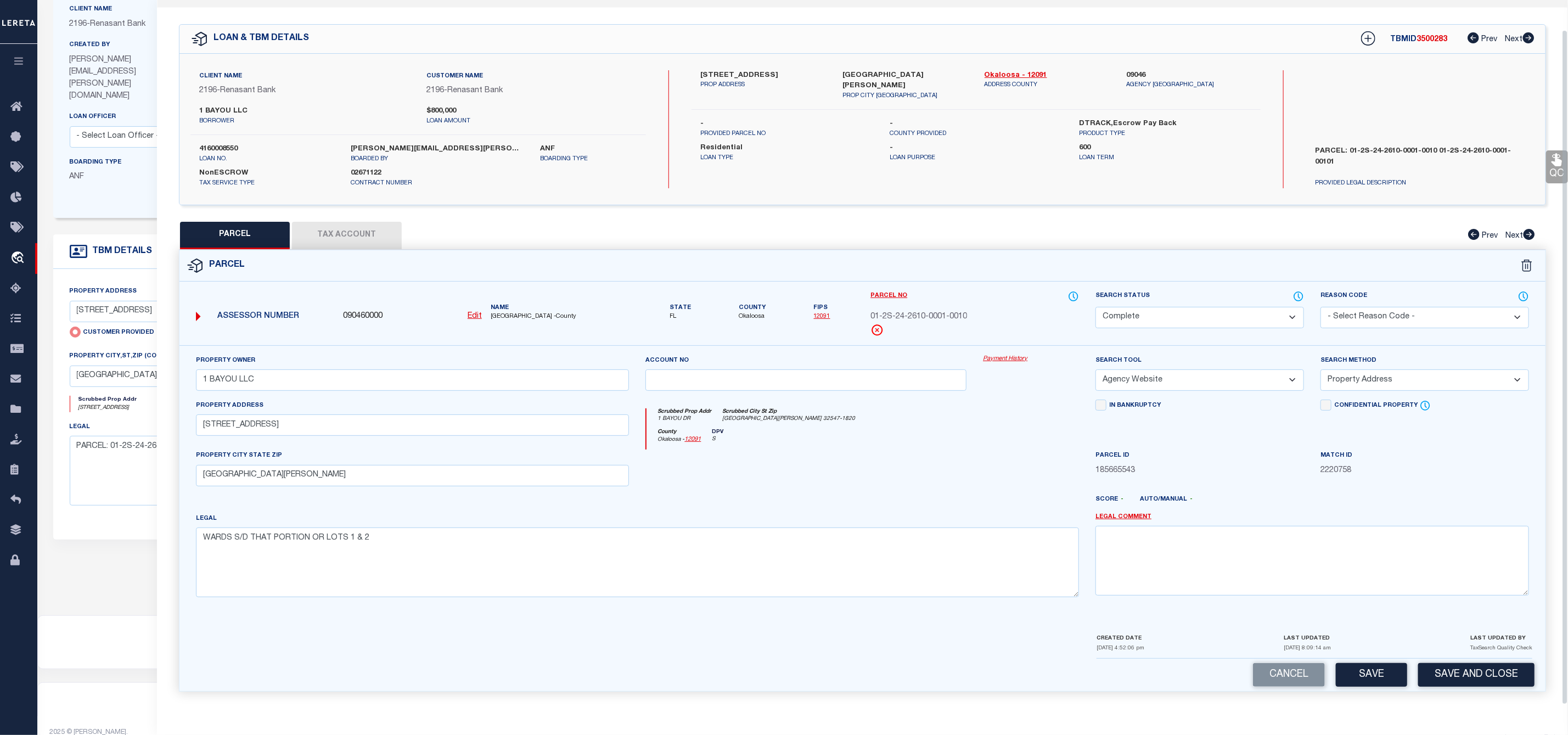
scroll to position [0, 0]
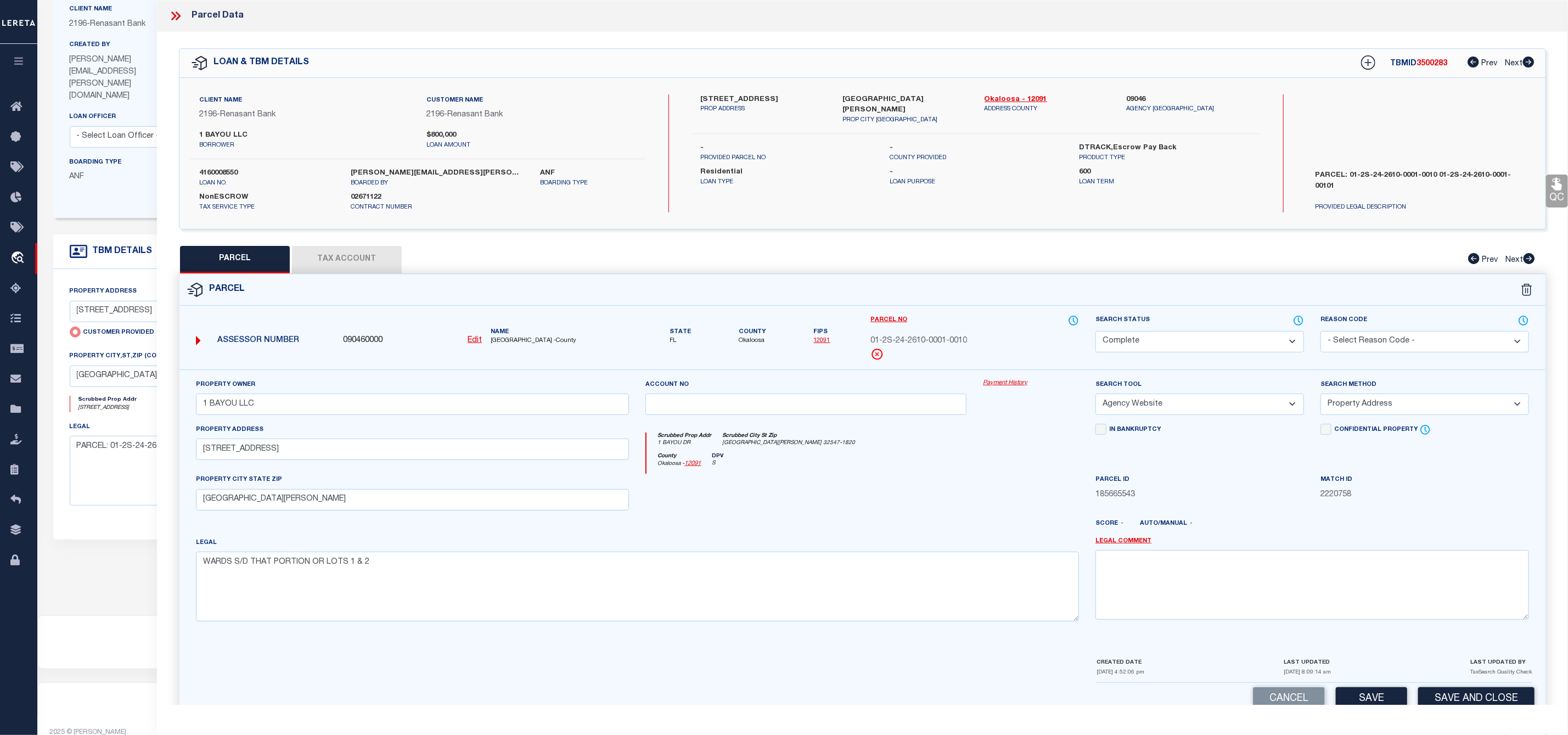
click at [179, 15] on icon at bounding box center [179, 16] width 5 height 9
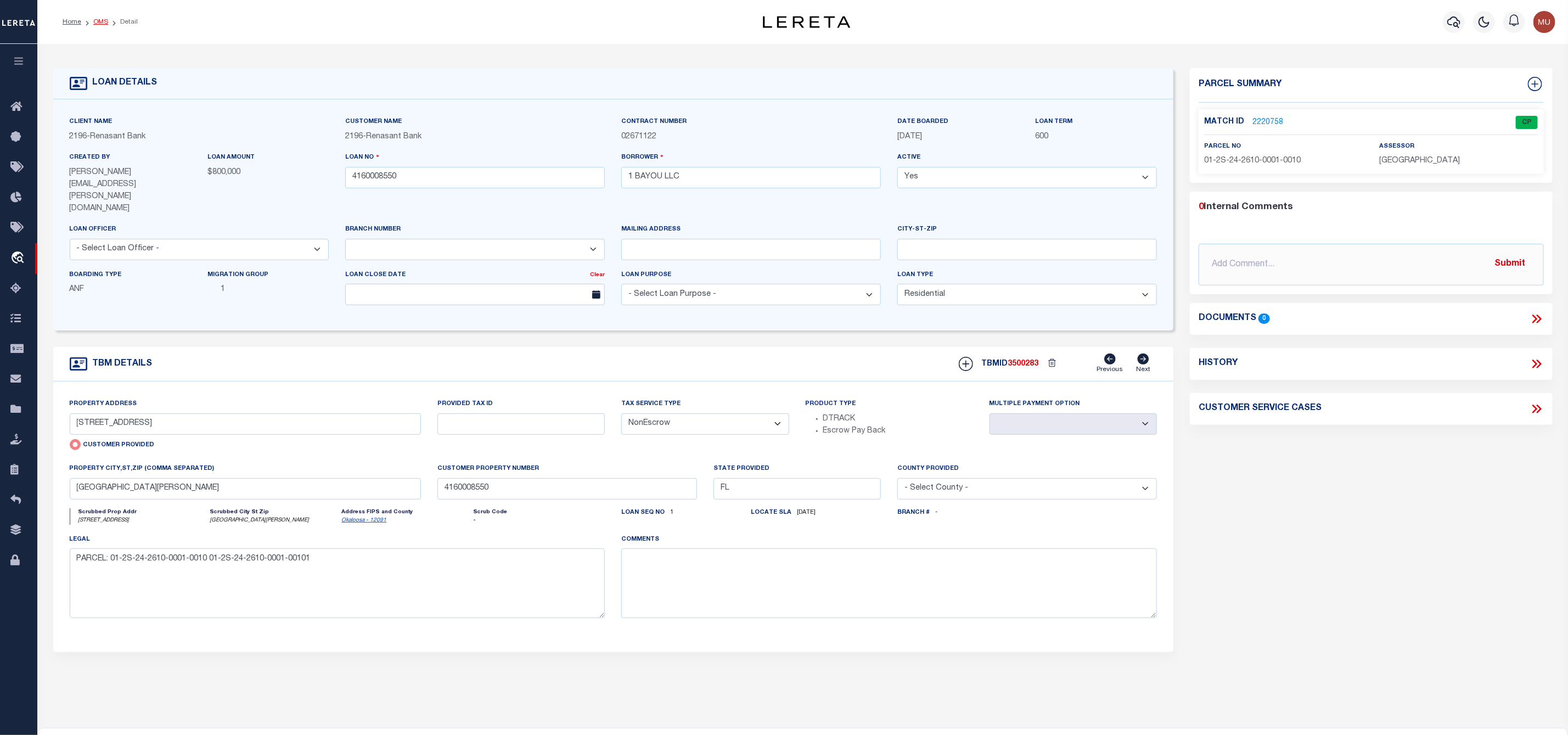
click at [103, 24] on link "OMS" at bounding box center [101, 22] width 15 height 7
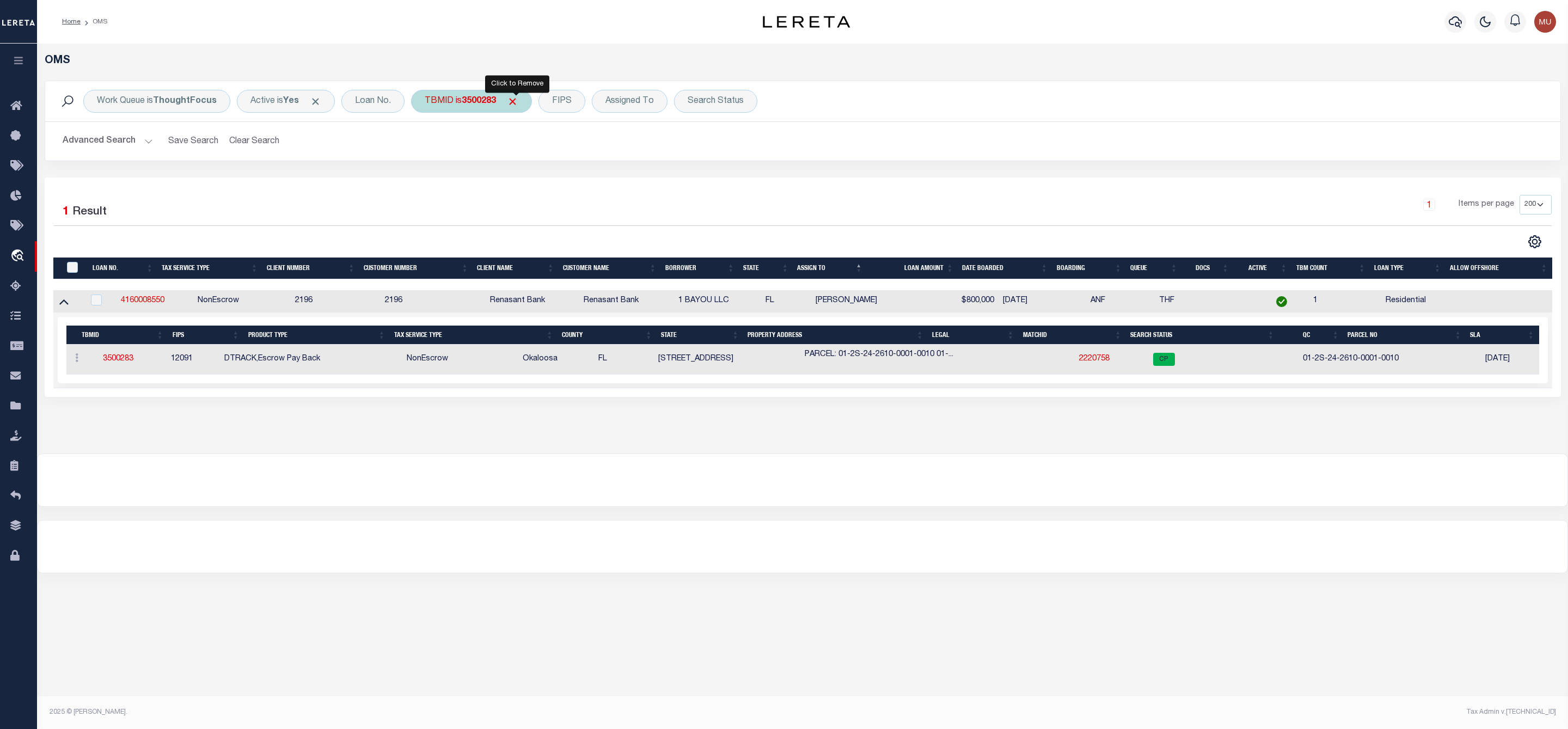
click at [516, 102] on span "Click to Remove" at bounding box center [513, 101] width 11 height 11
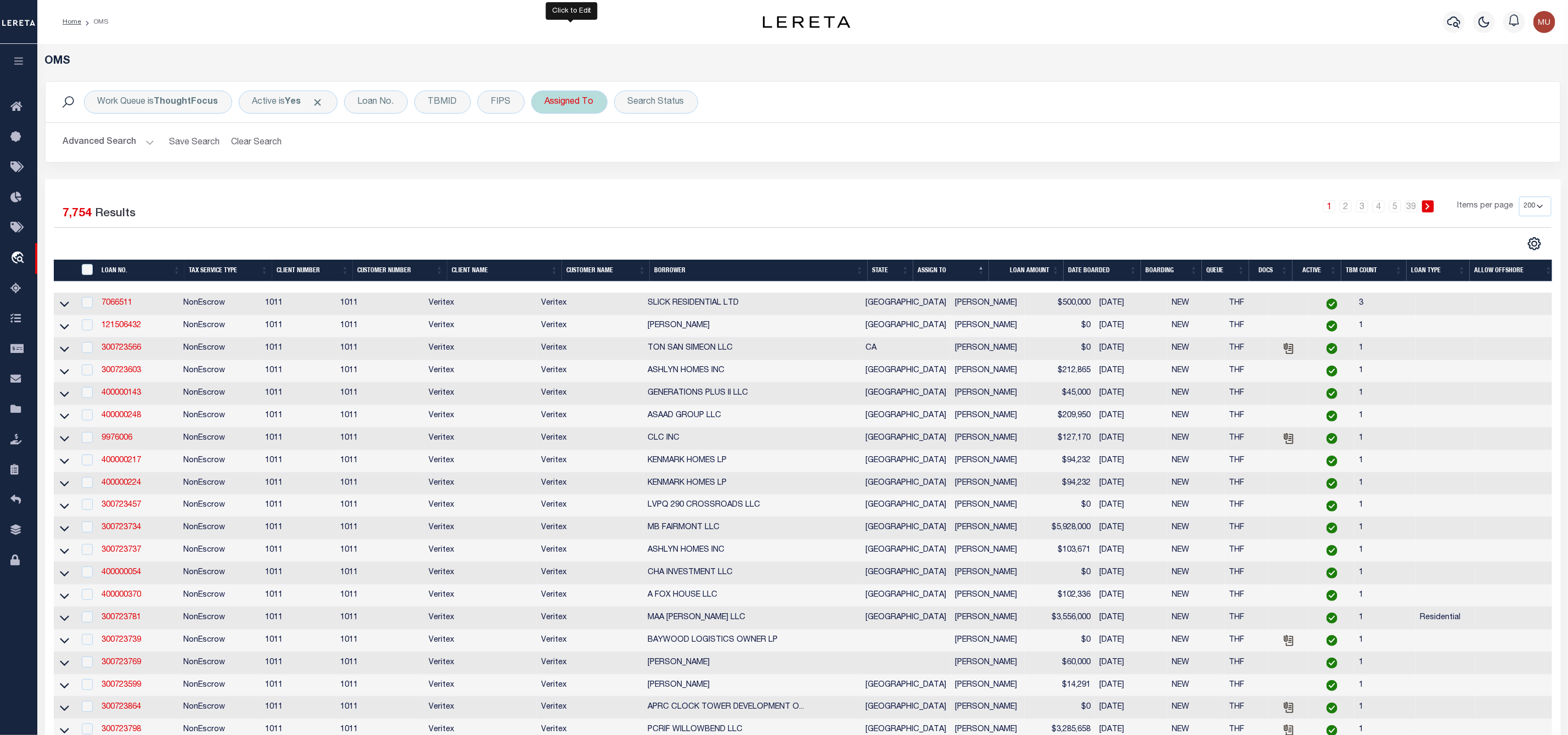
click at [570, 111] on div "Assigned To" at bounding box center [569, 102] width 76 height 23
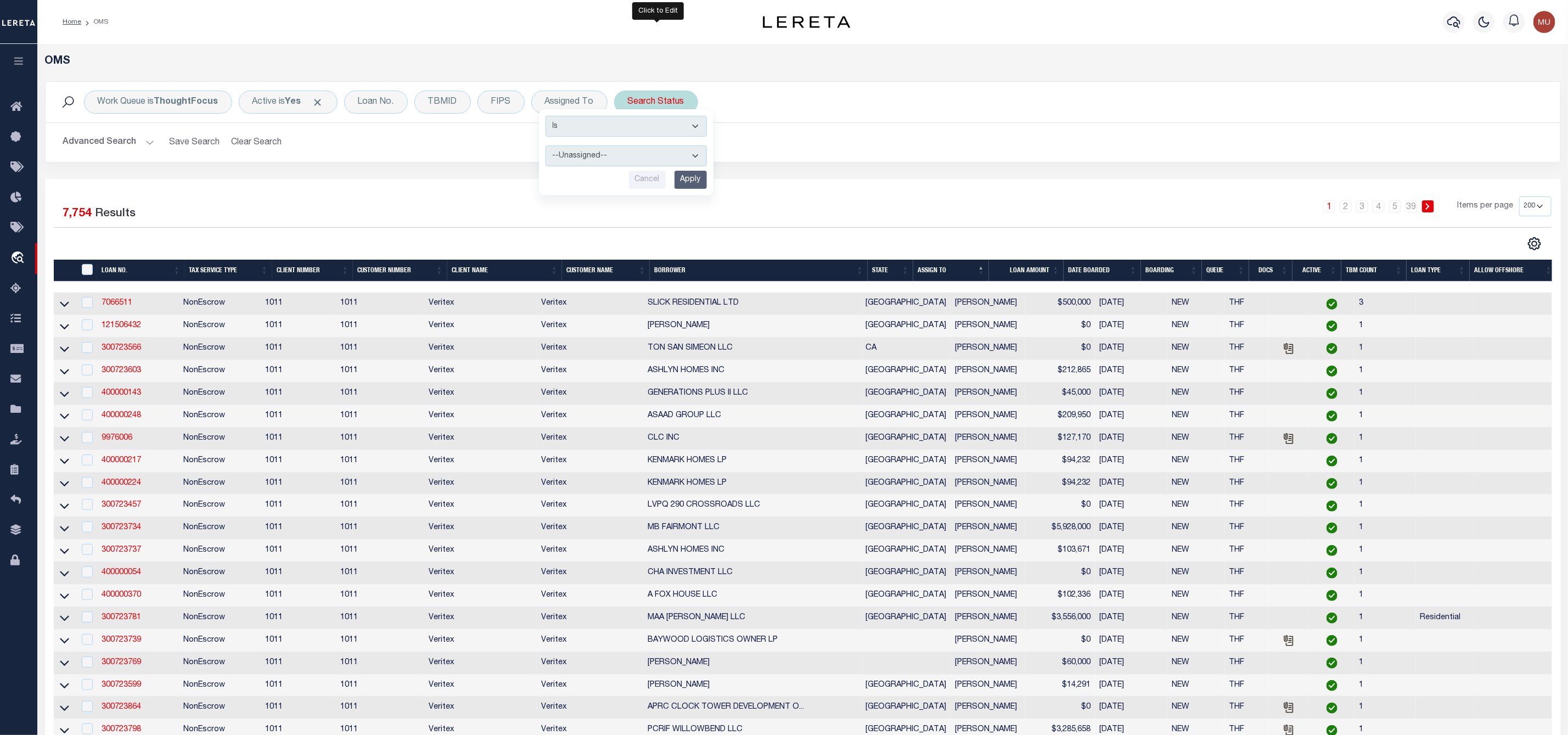
click at [672, 102] on div "Search Status" at bounding box center [656, 102] width 84 height 23
click at [665, 153] on select "Automated Search Bad Parcel Complete Duplicate Parcel High Dollar Reporting In …" at bounding box center [709, 156] width 161 height 21
select select "IP"
click at [630, 146] on select "Automated Search Bad Parcel Complete Duplicate Parcel High Dollar Reporting In …" at bounding box center [709, 156] width 161 height 21
click at [774, 181] on input "Apply" at bounding box center [773, 180] width 32 height 18
